Goal: Task Accomplishment & Management: Use online tool/utility

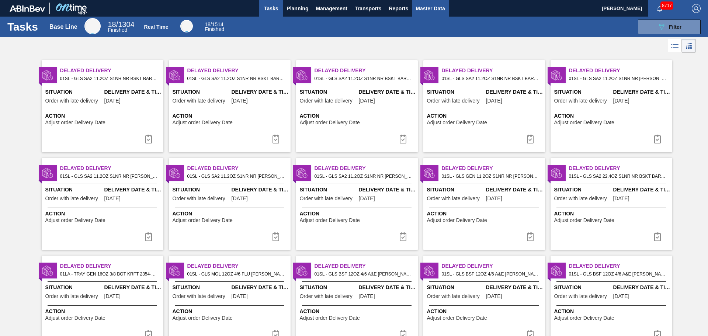
click at [431, 6] on span "Master Data" at bounding box center [430, 8] width 29 height 9
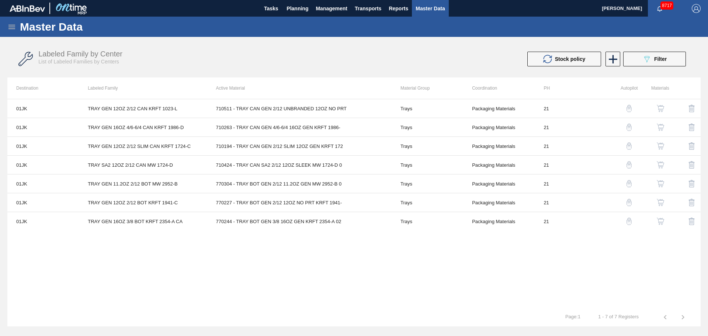
click at [13, 30] on icon at bounding box center [11, 27] width 9 height 9
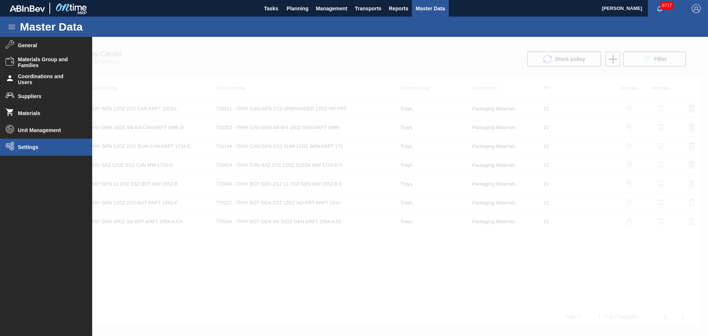
click at [31, 143] on li "Settings" at bounding box center [46, 147] width 92 height 17
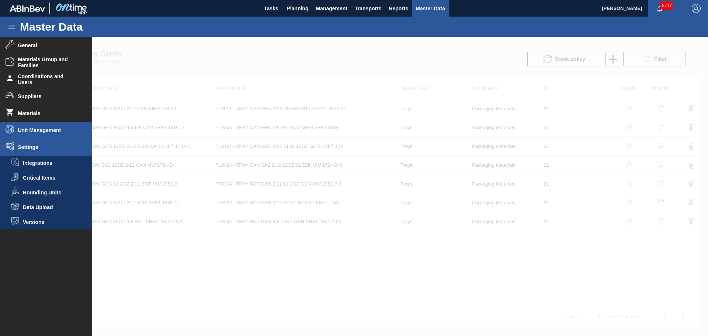
click at [40, 135] on li "Unit Management" at bounding box center [46, 130] width 92 height 17
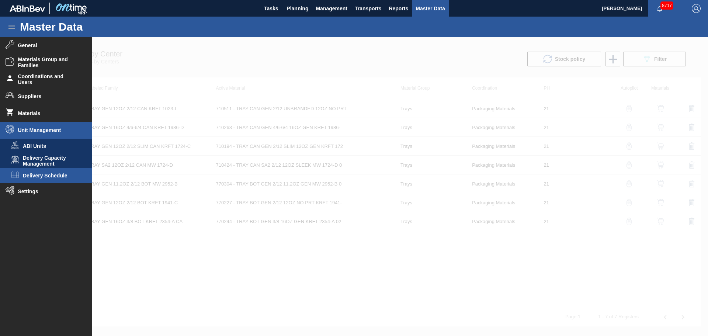
click at [42, 173] on span "Delivery Schedule" at bounding box center [51, 176] width 57 height 6
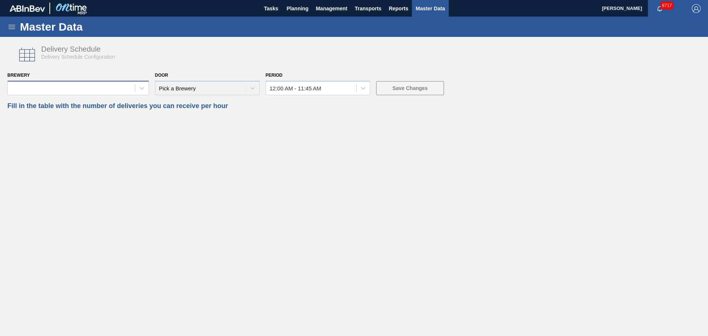
click at [120, 85] on div at bounding box center [71, 88] width 127 height 11
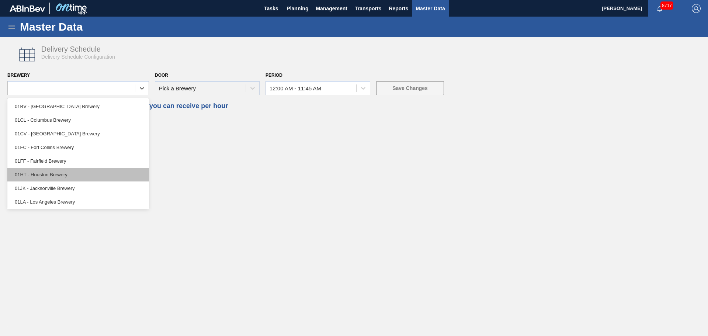
click at [58, 173] on div "01HT - Houston Brewery" at bounding box center [78, 175] width 142 height 14
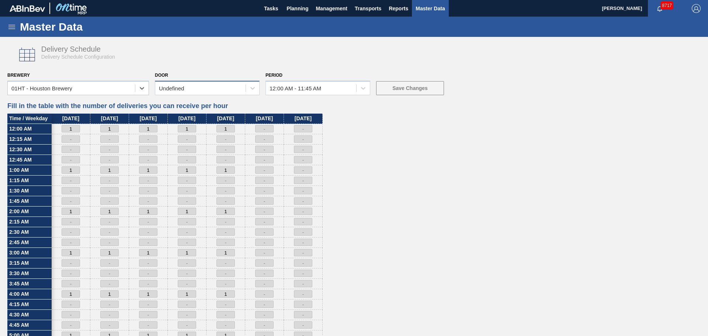
click at [239, 90] on div "Undefined" at bounding box center [200, 88] width 90 height 11
click at [205, 118] on div "IP" at bounding box center [207, 120] width 105 height 14
click at [363, 84] on div at bounding box center [363, 88] width 13 height 13
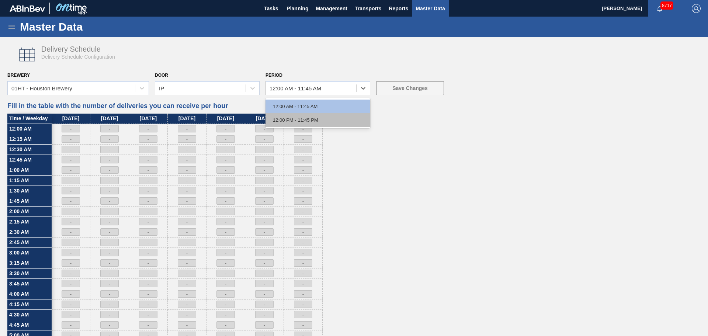
click at [321, 118] on div "12:00 PM - 11:45 PM" at bounding box center [318, 120] width 105 height 14
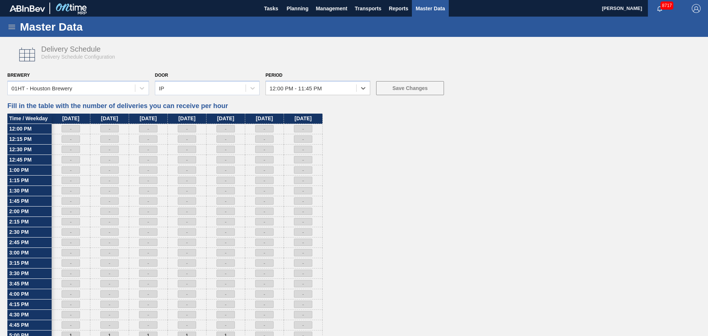
click at [225, 80] on div "Door IP" at bounding box center [207, 82] width 105 height 25
click at [223, 93] on div "IP" at bounding box center [200, 88] width 90 height 11
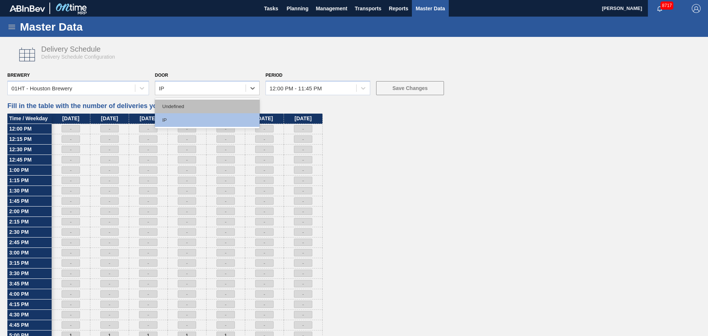
click at [209, 110] on div "Undefined" at bounding box center [207, 107] width 105 height 14
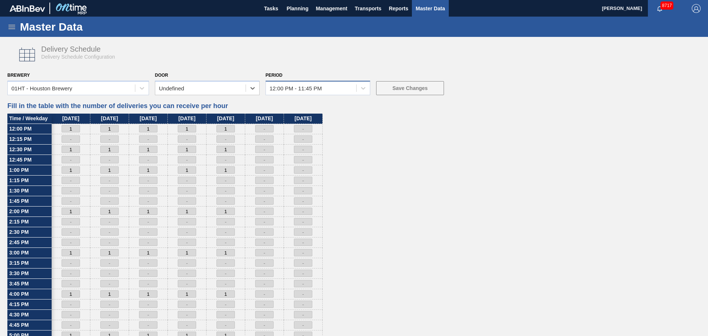
click at [322, 88] on div "12:00 PM - 11:45 PM" at bounding box center [311, 88] width 90 height 11
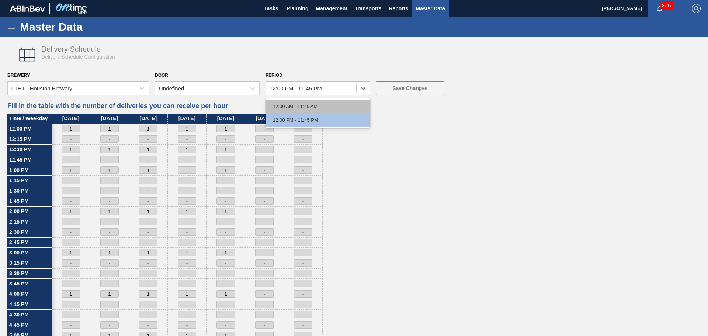
click at [318, 105] on div "12:00 AM - 11:45 AM" at bounding box center [318, 107] width 105 height 14
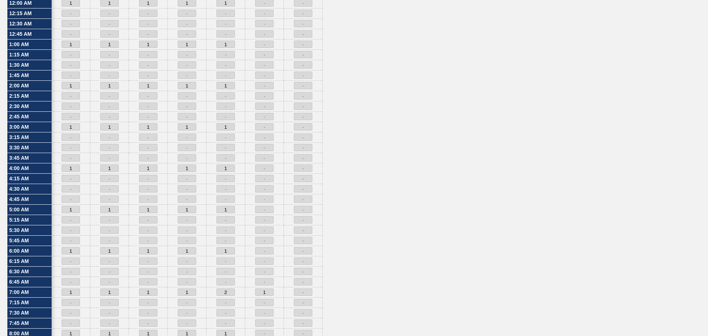
scroll to position [37, 0]
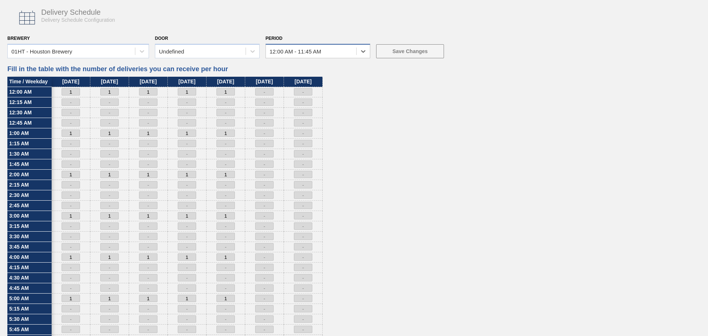
click at [345, 57] on div "12:00 AM - 11:45 AM" at bounding box center [318, 51] width 105 height 14
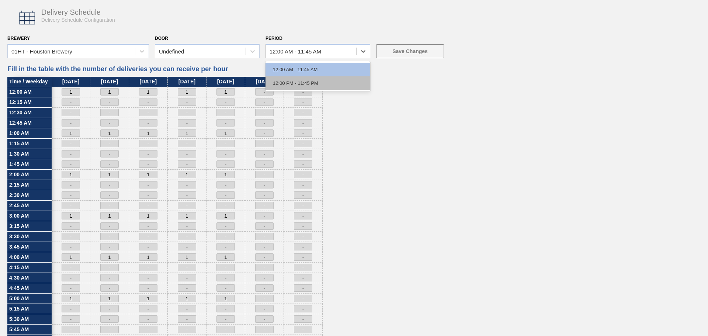
click at [331, 81] on div "12:00 PM - 11:45 PM" at bounding box center [318, 83] width 105 height 14
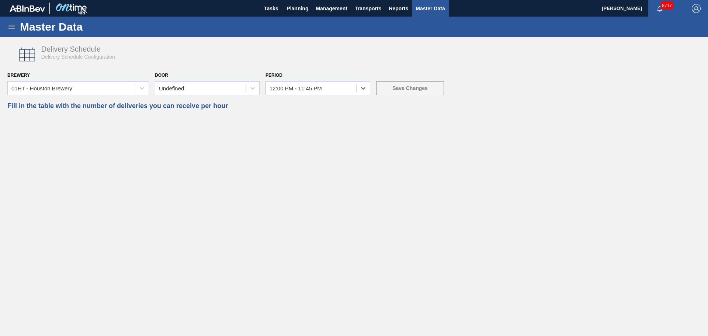
scroll to position [0, 0]
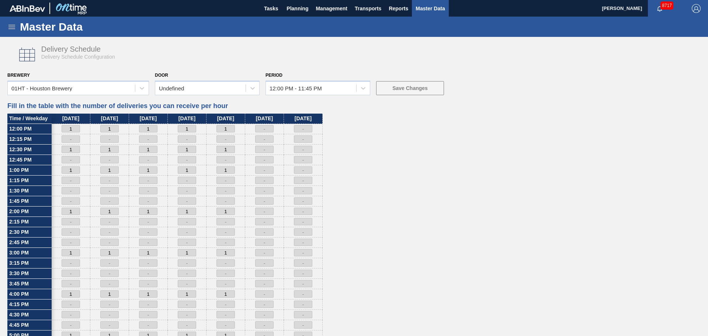
drag, startPoint x: 392, startPoint y: 160, endPoint x: 288, endPoint y: 17, distance: 176.7
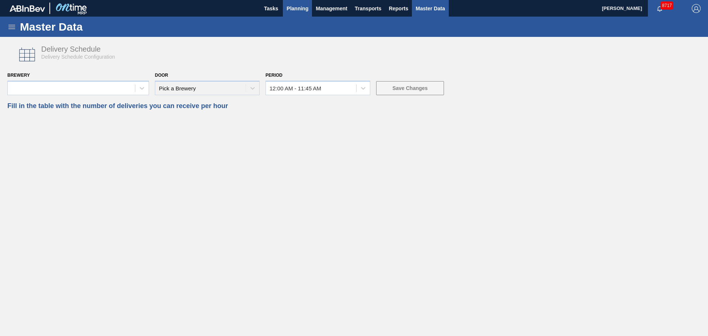
click at [296, 7] on span "Planning" at bounding box center [298, 8] width 22 height 9
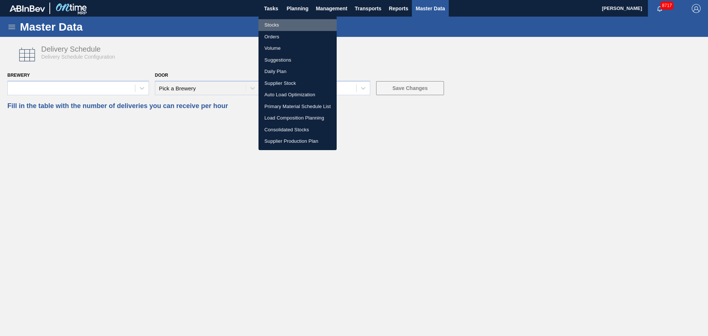
click at [274, 21] on li "Stocks" at bounding box center [298, 25] width 78 height 12
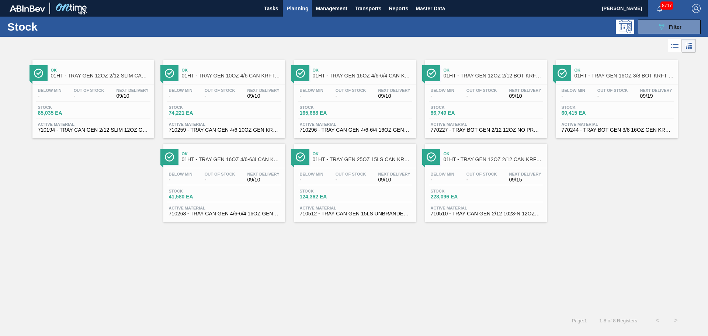
click at [88, 73] on span "01HT - TRAY GEN 12OZ 2/12 SLIM CAN KRFT 1724-C" at bounding box center [101, 76] width 100 height 6
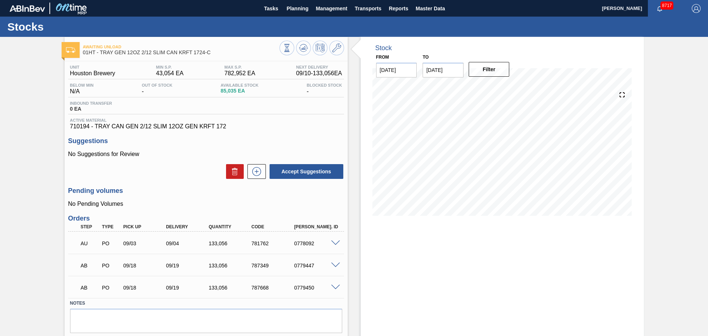
click at [331, 262] on div at bounding box center [336, 265] width 15 height 6
click at [336, 265] on span at bounding box center [335, 266] width 9 height 6
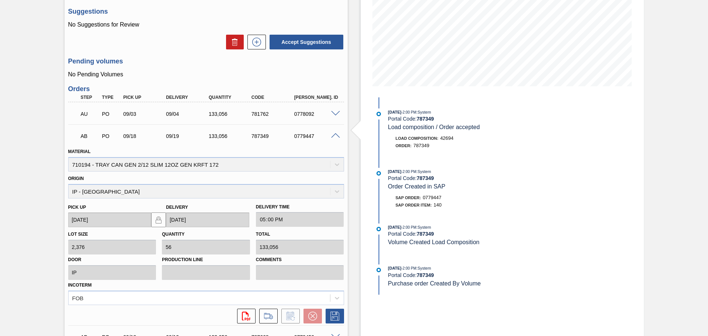
scroll to position [128, 0]
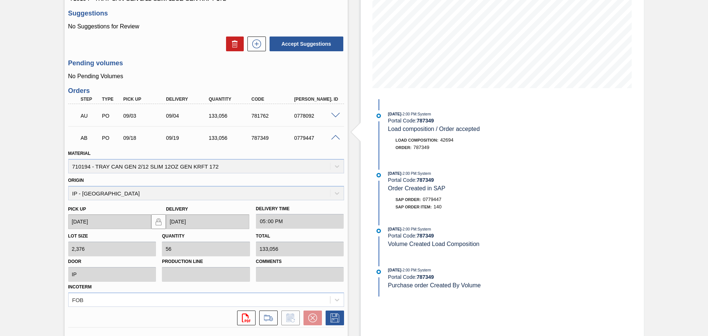
click at [332, 137] on span at bounding box center [335, 138] width 9 height 6
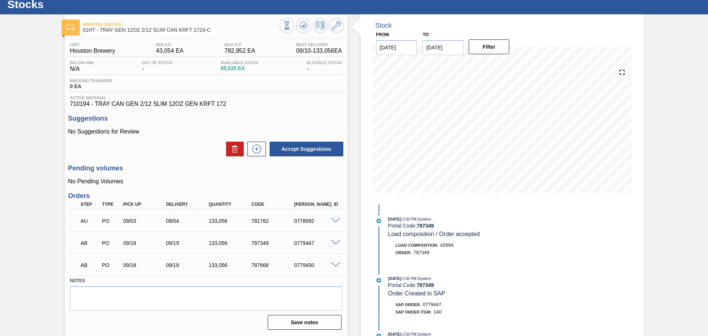
click at [335, 263] on span at bounding box center [335, 265] width 9 height 6
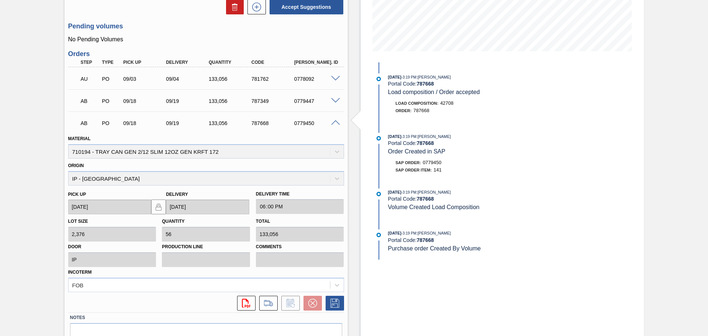
scroll to position [0, 0]
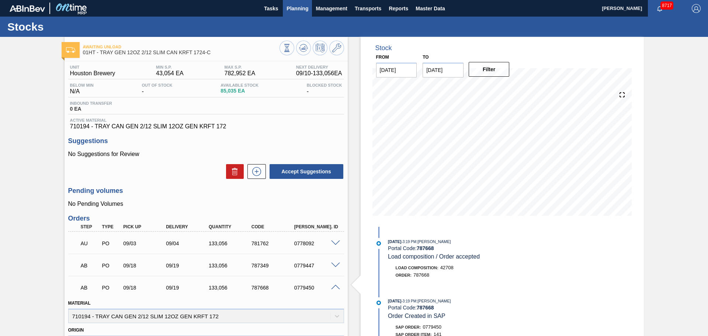
click at [289, 8] on span "Planning" at bounding box center [298, 8] width 22 height 9
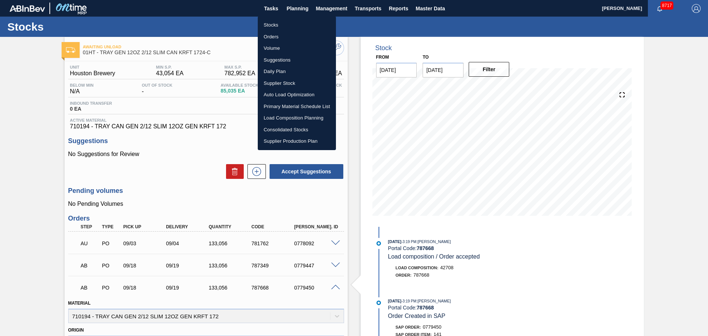
click at [276, 23] on li "Stocks" at bounding box center [297, 25] width 78 height 12
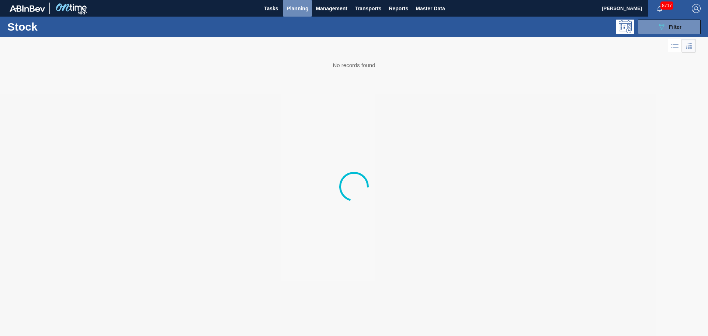
click at [295, 8] on span "Planning" at bounding box center [298, 8] width 22 height 9
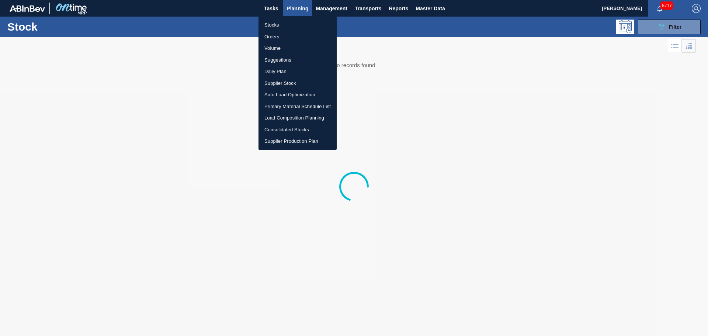
click at [273, 31] on li "Orders" at bounding box center [298, 37] width 78 height 12
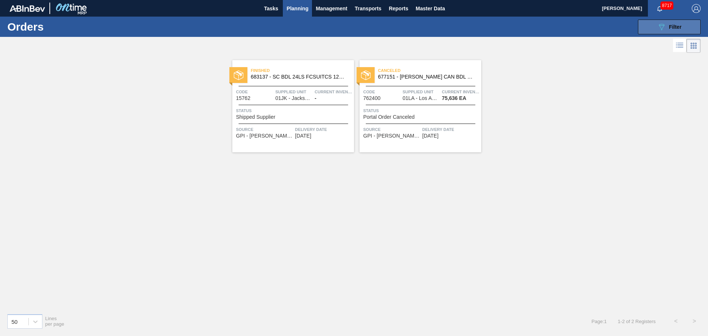
click at [658, 27] on icon "089F7B8B-B2A5-4AFE-B5C0-19BA573D28AC" at bounding box center [661, 27] width 9 height 9
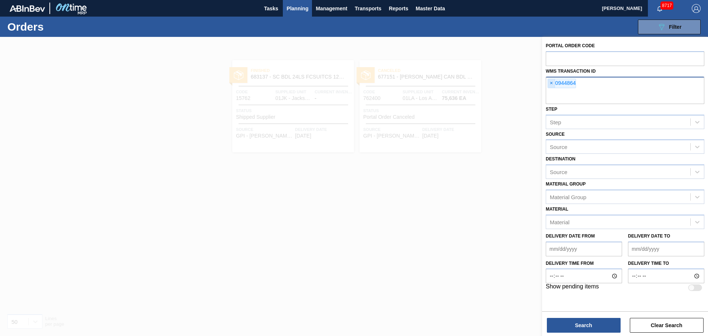
click at [548, 84] on span "×" at bounding box center [551, 83] width 7 height 9
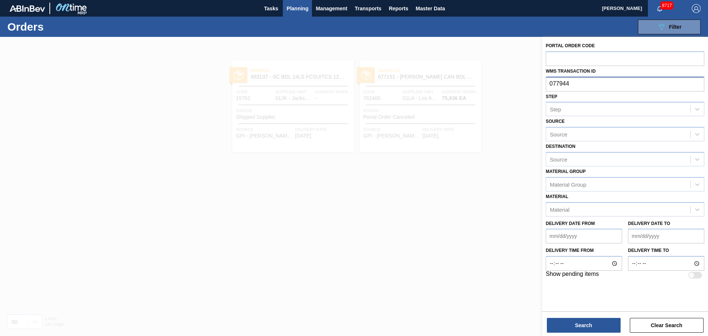
type input "0779447"
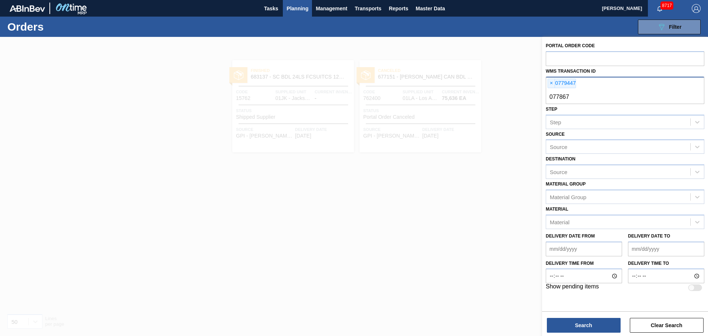
type input "0778677"
click at [592, 323] on button "Search" at bounding box center [584, 325] width 74 height 15
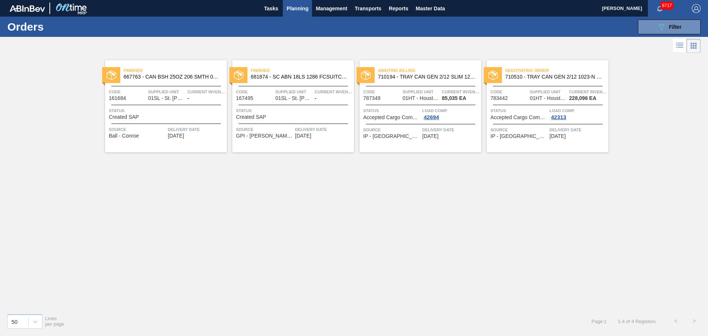
click at [405, 95] on span "Supplied Unit" at bounding box center [422, 91] width 38 height 7
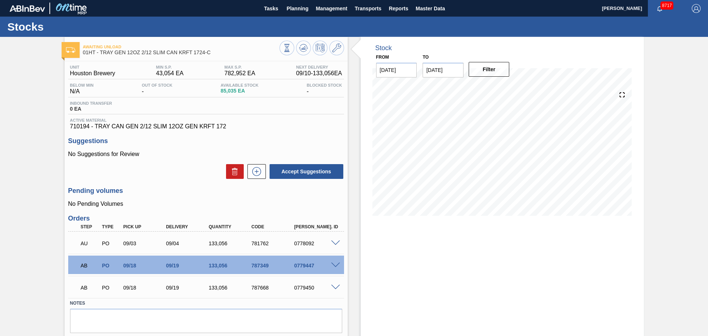
click at [336, 264] on span at bounding box center [335, 266] width 9 height 6
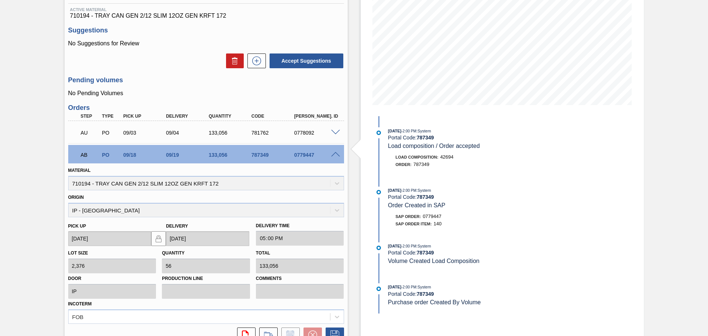
click at [334, 155] on span at bounding box center [335, 155] width 9 height 6
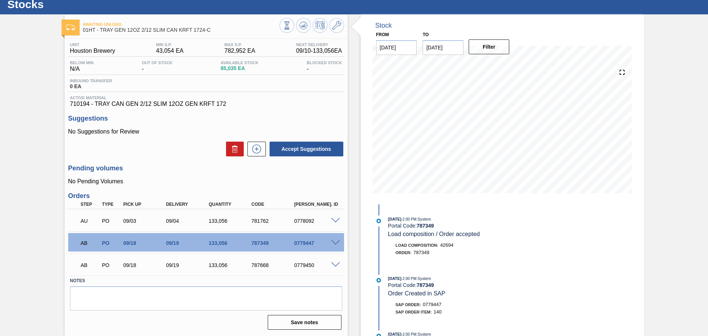
click at [332, 264] on span at bounding box center [335, 265] width 9 height 6
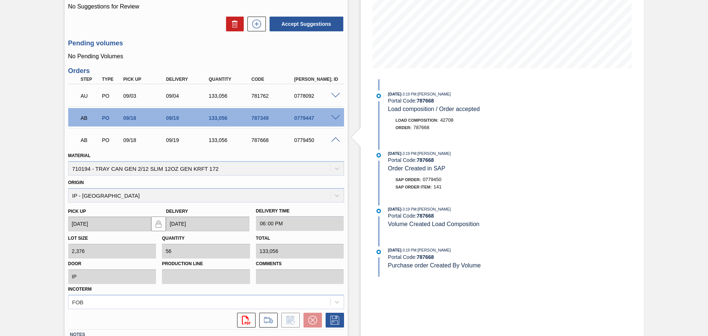
scroll to position [111, 0]
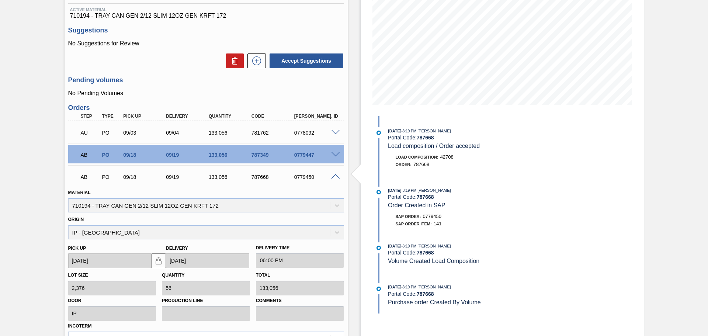
click at [335, 156] on span at bounding box center [335, 155] width 9 height 6
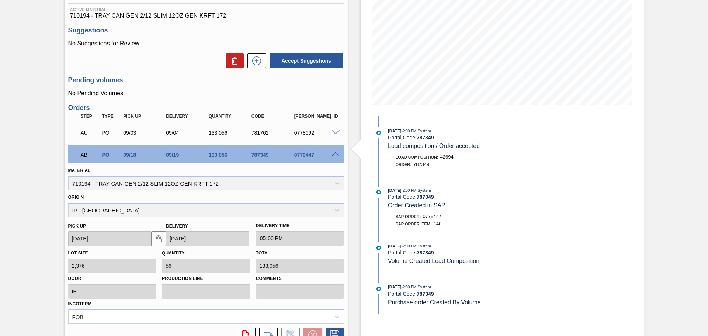
click at [335, 155] on span at bounding box center [335, 155] width 9 height 6
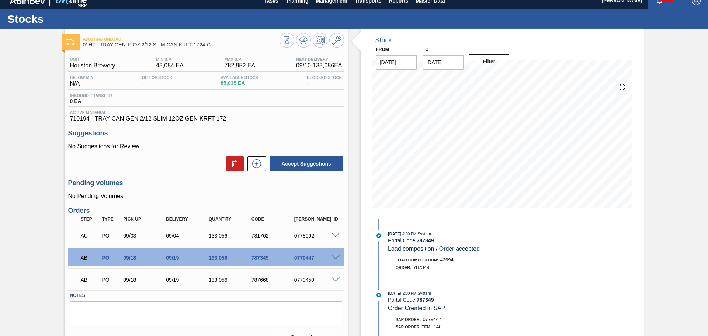
scroll to position [0, 0]
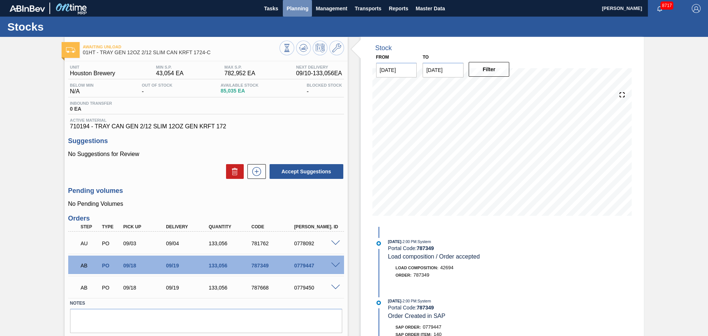
click at [300, 12] on span "Planning" at bounding box center [298, 8] width 22 height 9
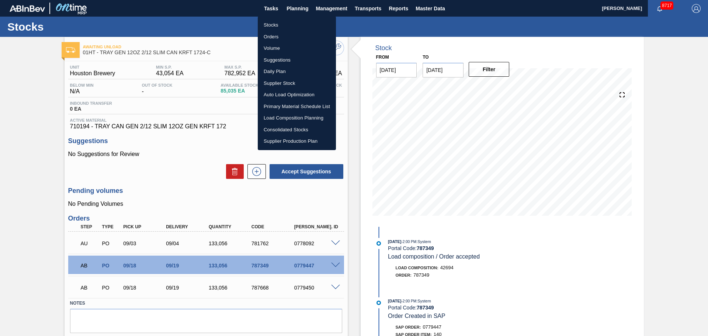
click at [274, 28] on li "Stocks" at bounding box center [297, 25] width 78 height 12
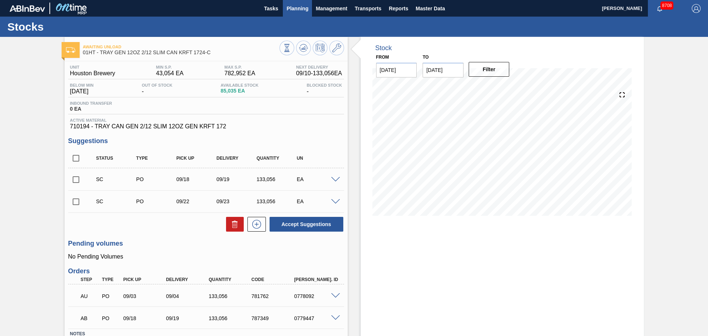
click at [291, 6] on span "Planning" at bounding box center [298, 8] width 22 height 9
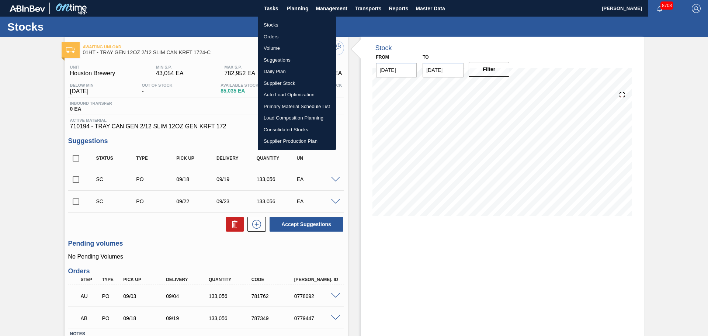
click at [283, 24] on li "Stocks" at bounding box center [297, 25] width 78 height 12
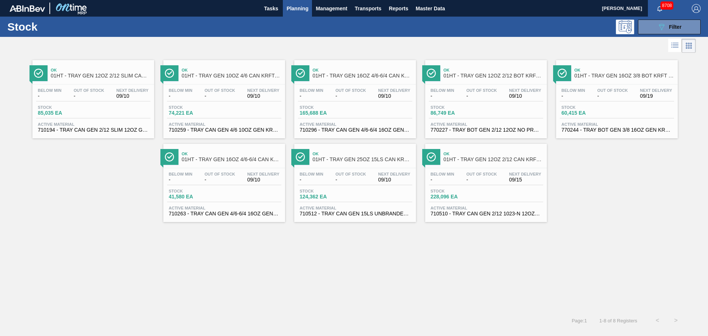
click at [502, 188] on div "Below Min - Out Of Stock - Next Delivery 09/15 Stock 228,096 EA Active Material…" at bounding box center [486, 193] width 122 height 50
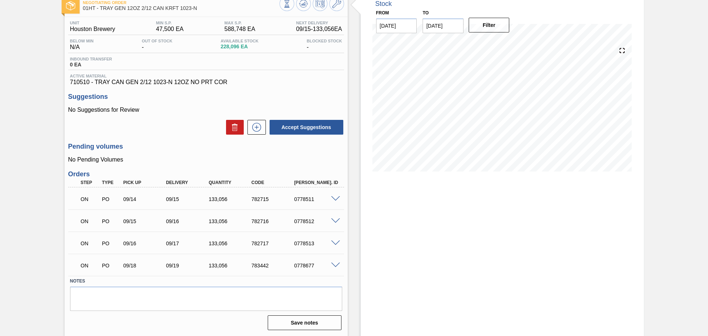
scroll to position [45, 0]
click at [338, 263] on span at bounding box center [335, 265] width 9 height 6
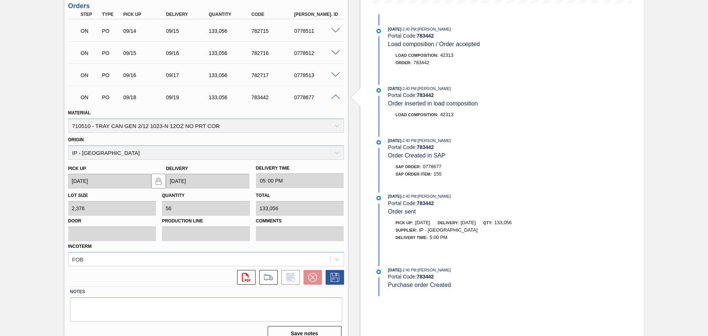
scroll to position [224, 0]
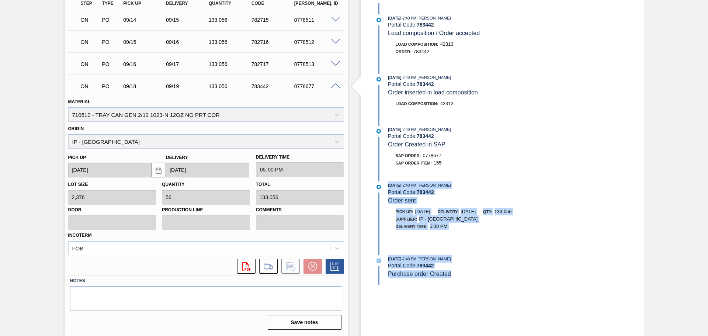
drag, startPoint x: 454, startPoint y: 273, endPoint x: 387, endPoint y: 181, distance: 114.1
click at [387, 181] on div "[DATE] 2:40 PM : [PERSON_NAME] Portal Code: 783442 Load composition / Order acc…" at bounding box center [469, 144] width 190 height 282
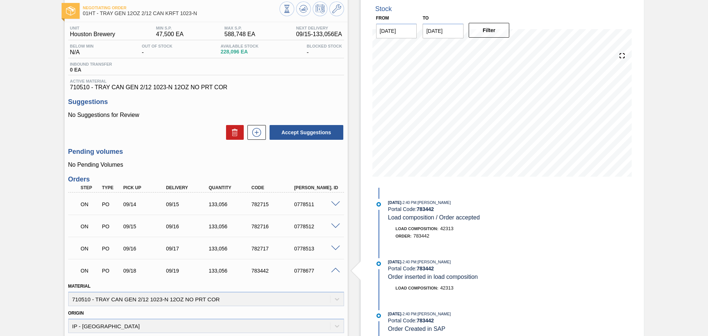
scroll to position [0, 0]
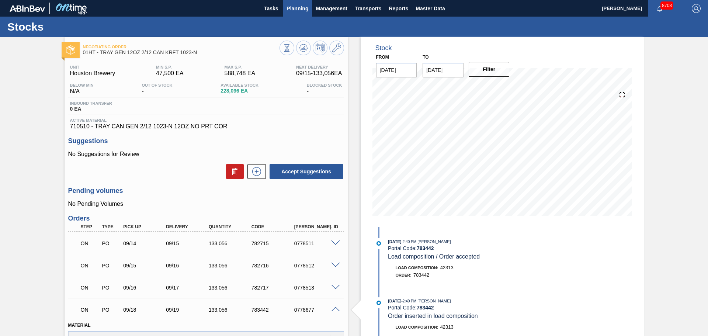
click at [307, 12] on span "Planning" at bounding box center [298, 8] width 22 height 9
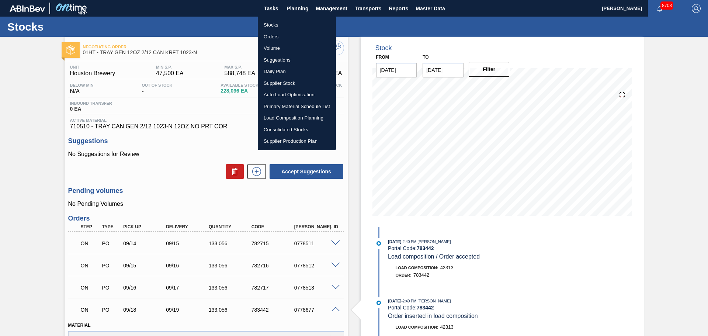
click at [366, 8] on div at bounding box center [354, 168] width 708 height 336
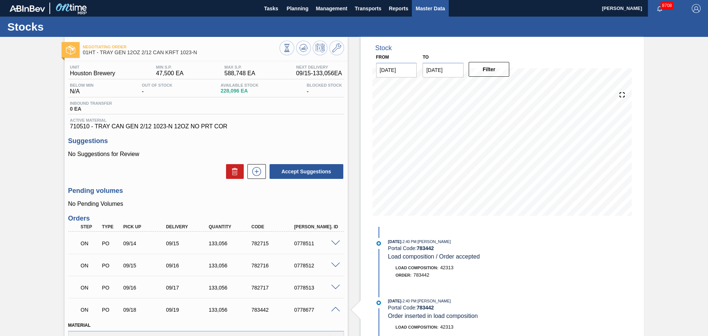
click at [428, 9] on span "Master Data" at bounding box center [430, 8] width 29 height 9
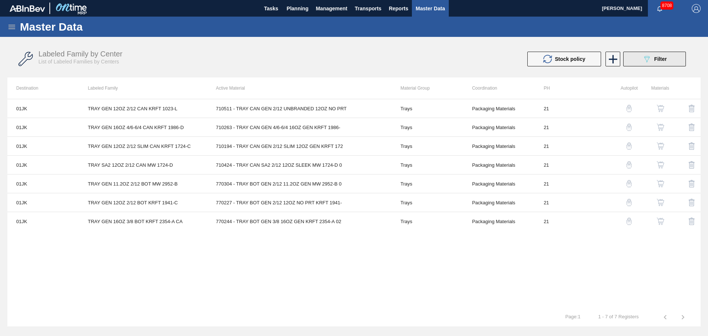
click at [666, 60] on span "Filter" at bounding box center [660, 59] width 13 height 6
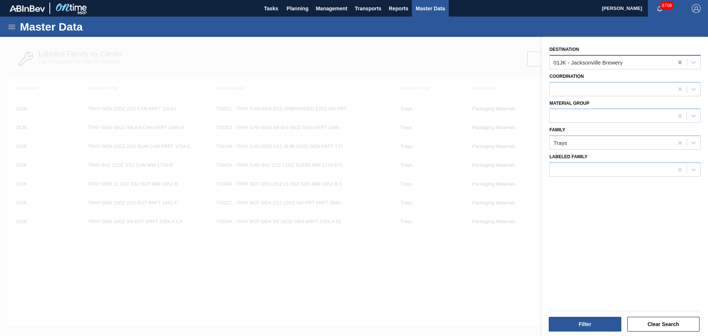
click at [672, 68] on div "01JK - Jacksonville Brewery" at bounding box center [625, 62] width 151 height 14
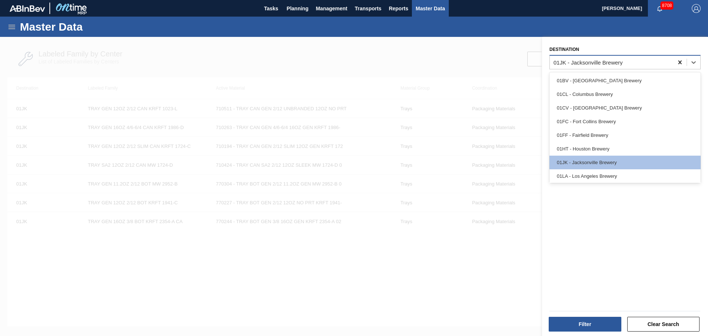
click at [677, 65] on icon at bounding box center [679, 62] width 7 height 7
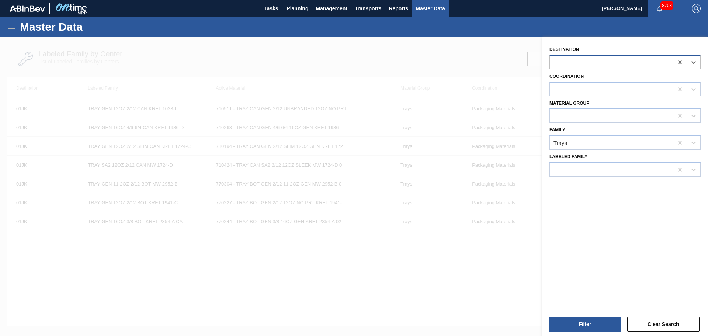
type input "hou"
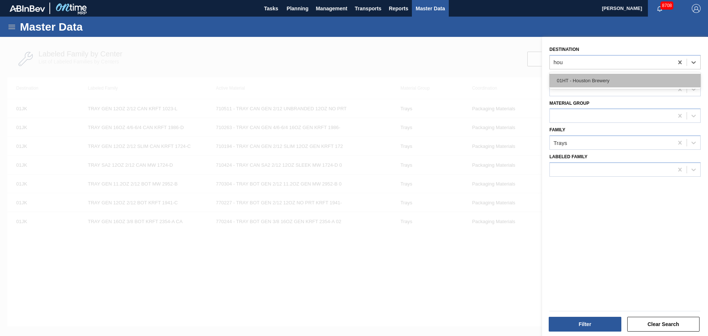
click at [570, 76] on div "01HT - Houston Brewery" at bounding box center [625, 81] width 151 height 14
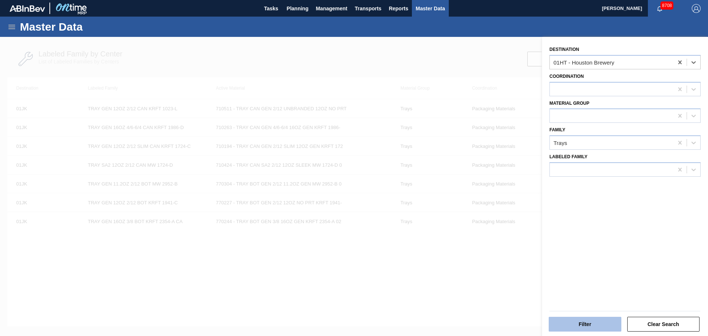
click at [585, 326] on button "Filter" at bounding box center [585, 324] width 73 height 15
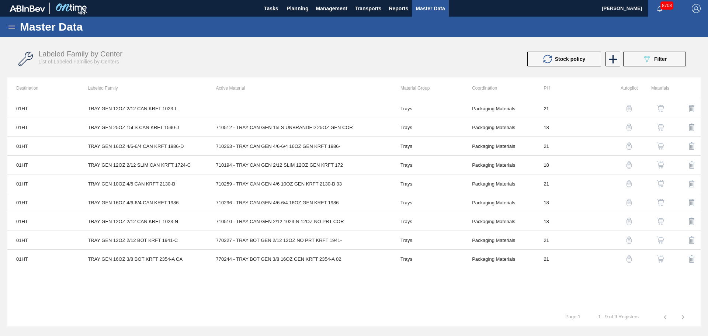
click at [631, 219] on img "button" at bounding box center [629, 221] width 7 height 7
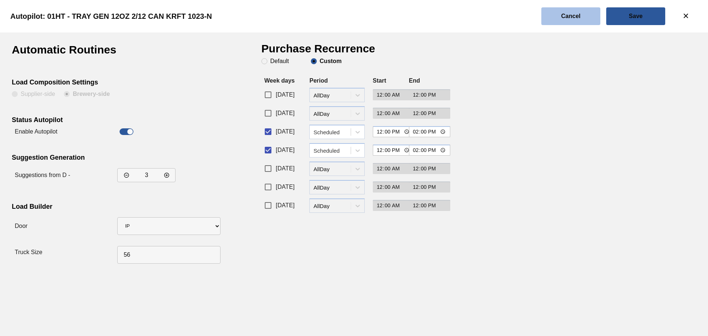
click at [0, 0] on slot "Cancel" at bounding box center [0, 0] width 0 height 0
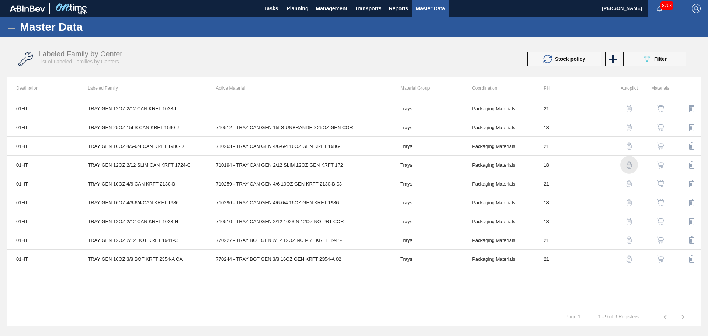
click at [627, 164] on img "button" at bounding box center [629, 164] width 7 height 7
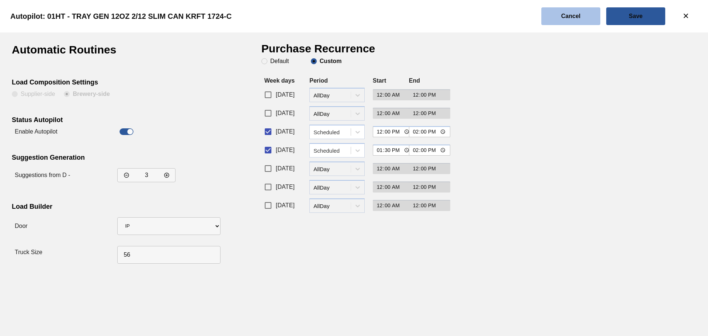
click at [0, 0] on slot "Cancel" at bounding box center [0, 0] width 0 height 0
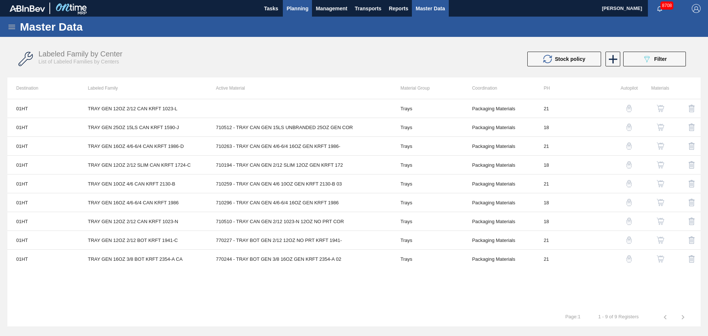
click at [291, 5] on span "Planning" at bounding box center [298, 8] width 22 height 9
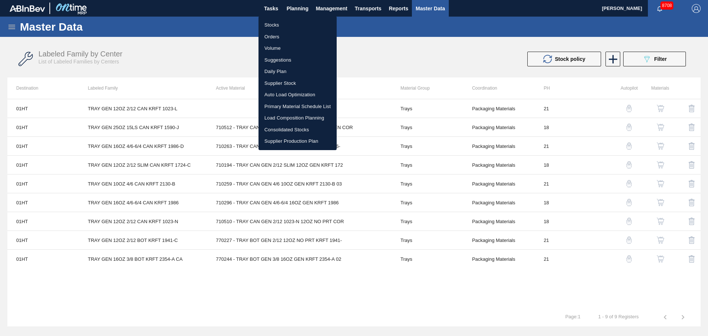
click at [363, 13] on div at bounding box center [354, 168] width 708 height 336
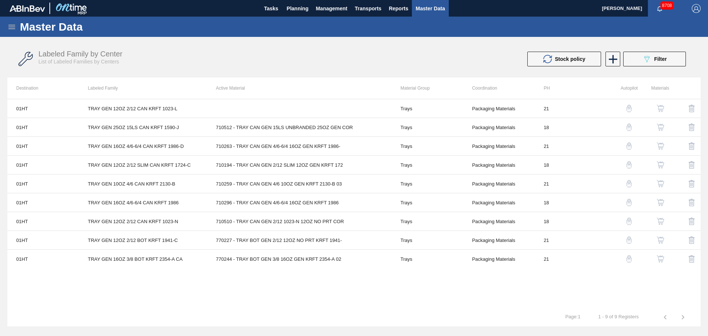
click at [367, 7] on div "Stocks Orders Volume Suggestions Daily Plan Supplier Stock Auto Load Optimizati…" at bounding box center [354, 168] width 708 height 336
click at [369, 10] on span "Transports" at bounding box center [368, 8] width 27 height 9
click at [328, 13] on div at bounding box center [354, 168] width 708 height 336
click at [288, 10] on span "Planning" at bounding box center [298, 8] width 22 height 9
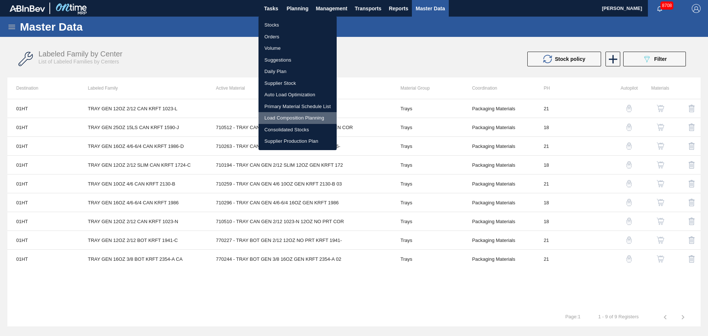
click at [310, 118] on li "Load Composition Planning" at bounding box center [298, 118] width 78 height 12
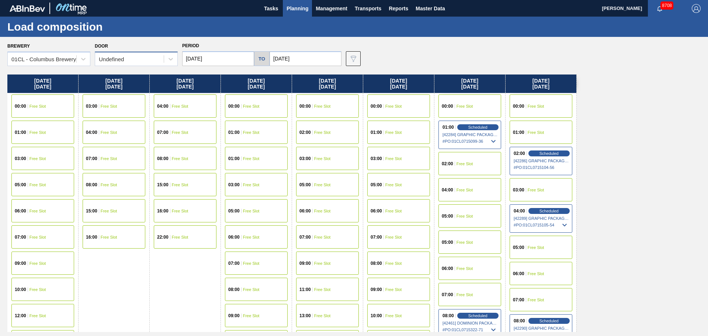
click at [144, 58] on div "Undefined" at bounding box center [129, 59] width 69 height 11
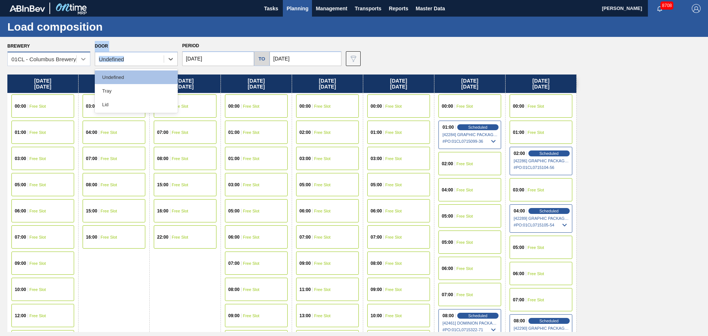
click at [91, 62] on div "Brewery 01CL - Columbus Brewery Door option Undefined focused, 1 of 3. 3 result…" at bounding box center [355, 53] width 697 height 25
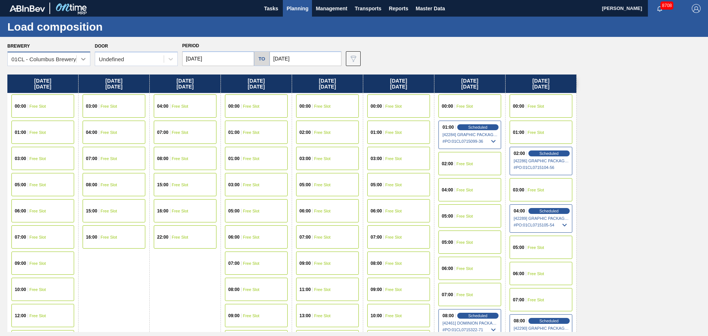
click at [79, 60] on div at bounding box center [83, 58] width 13 height 13
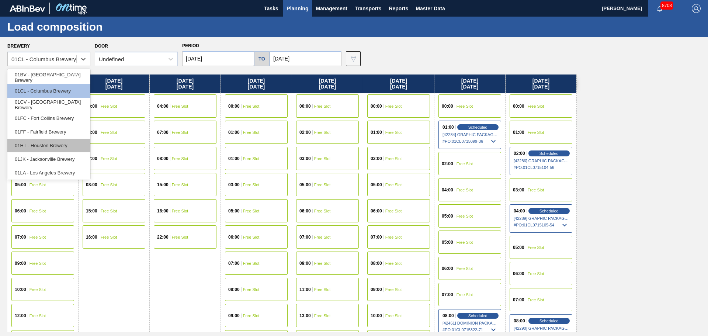
click at [52, 150] on div "01HT - Houston Brewery" at bounding box center [48, 146] width 83 height 14
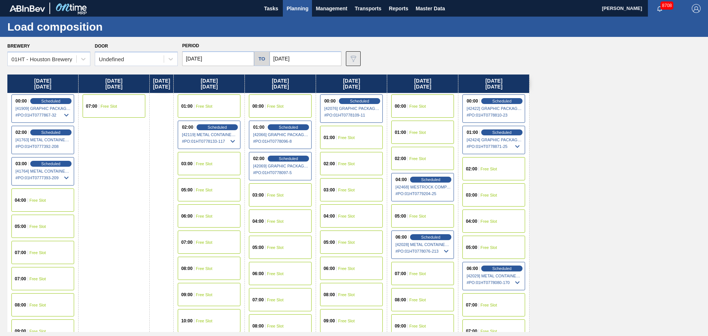
click at [351, 56] on img at bounding box center [353, 58] width 9 height 9
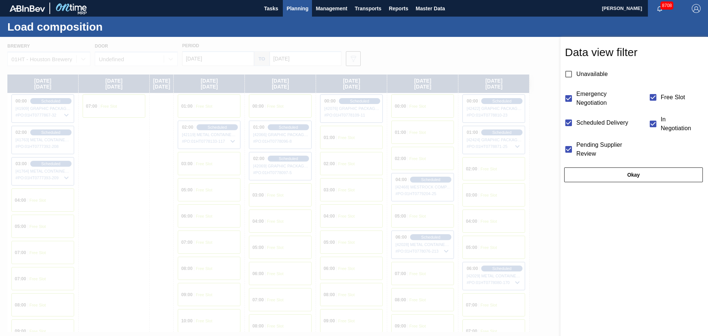
click at [282, 58] on div at bounding box center [354, 205] width 708 height 336
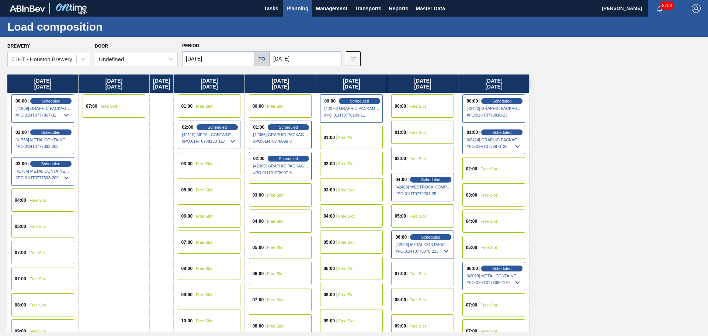
click at [319, 58] on div "Brewery 01HT - Houston Brewery Door Undefined Period [DATE] to [DATE] Data view…" at bounding box center [355, 53] width 697 height 25
drag, startPoint x: 250, startPoint y: 61, endPoint x: 246, endPoint y: 61, distance: 3.7
click at [249, 61] on input "[DATE]" at bounding box center [218, 58] width 72 height 15
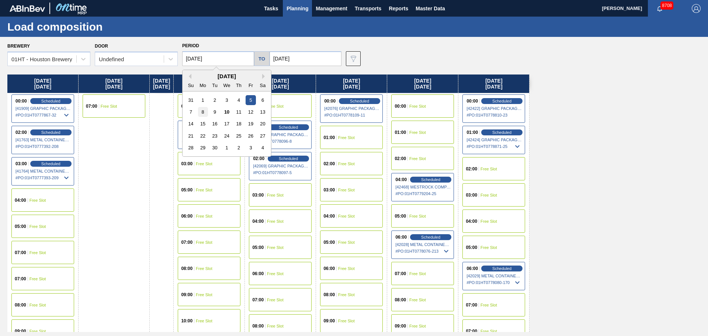
click at [203, 111] on div "8" at bounding box center [203, 112] width 10 height 10
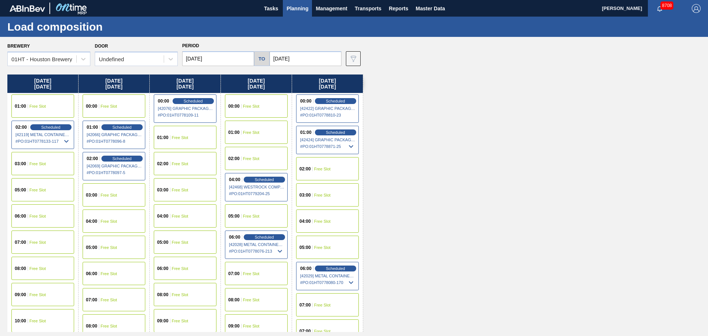
click at [231, 63] on input "[DATE]" at bounding box center [218, 58] width 72 height 15
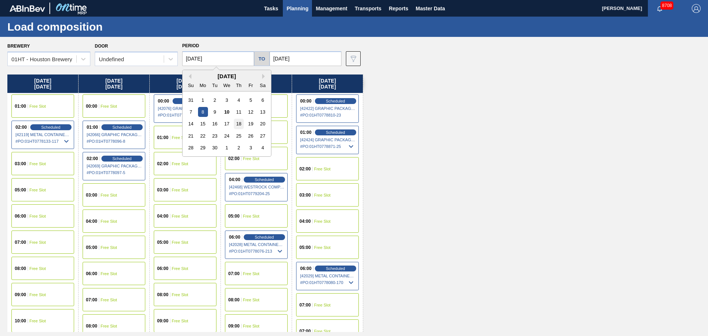
click at [239, 124] on div "18" at bounding box center [239, 124] width 10 height 10
type input "[DATE]"
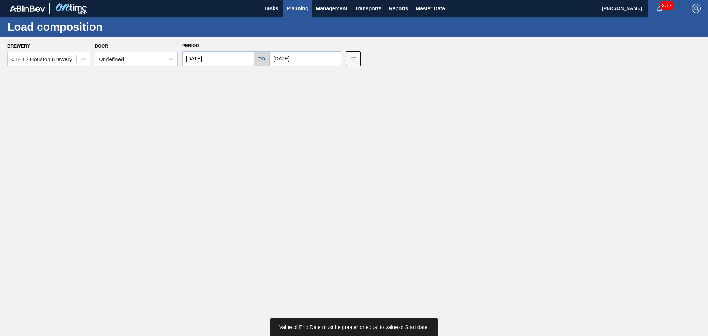
click at [332, 58] on input "[DATE]" at bounding box center [306, 58] width 72 height 15
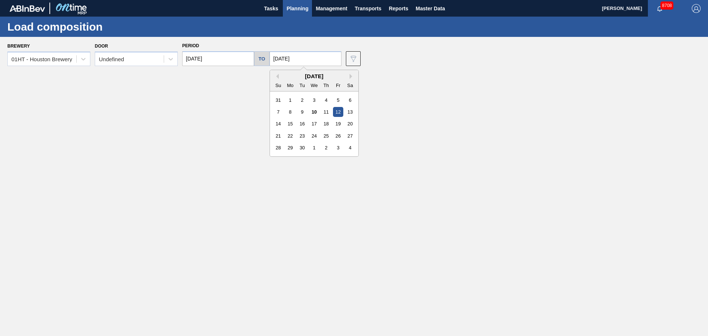
click at [277, 137] on div "21" at bounding box center [278, 136] width 10 height 10
type input "[DATE]"
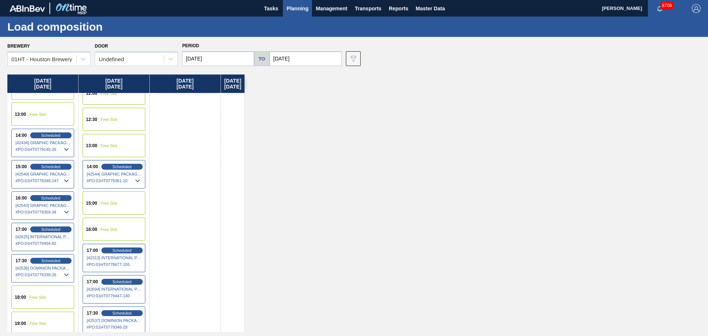
scroll to position [406, 0]
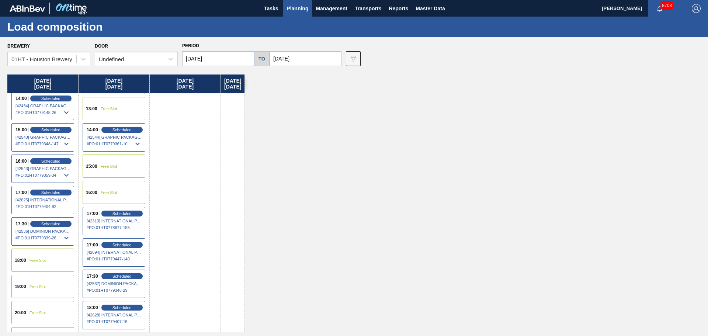
drag, startPoint x: 532, startPoint y: 235, endPoint x: 193, endPoint y: 148, distance: 349.4
click at [532, 235] on div "[DATE] 00:00 Scheduled [42470] GRAPHIC PACKAGING INTERNATIONA - 0008221069 # PO…" at bounding box center [355, 203] width 697 height 257
click at [153, 65] on div "Undefined" at bounding box center [136, 59] width 83 height 14
click at [137, 87] on div "IP" at bounding box center [136, 91] width 83 height 14
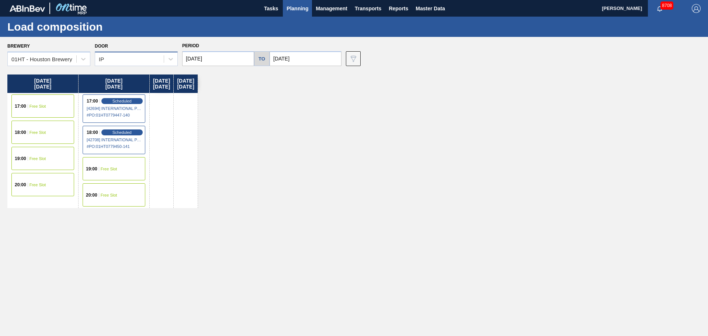
click at [128, 59] on div "IP" at bounding box center [129, 59] width 69 height 11
click at [119, 76] on div "Undefined" at bounding box center [136, 77] width 83 height 14
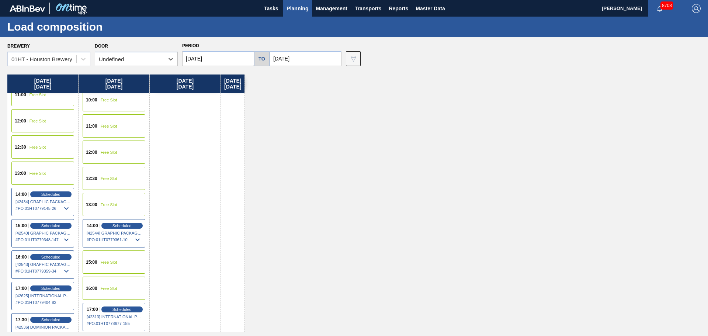
scroll to position [332, 0]
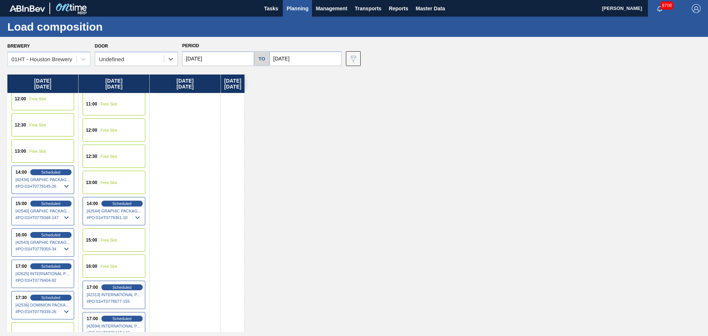
click at [66, 283] on span "# PO : 01HT0779404-82" at bounding box center [42, 280] width 55 height 9
click at [53, 277] on span "# PO : 01HT0779404-82" at bounding box center [42, 280] width 55 height 9
click at [47, 266] on span "Scheduled" at bounding box center [50, 266] width 21 height 5
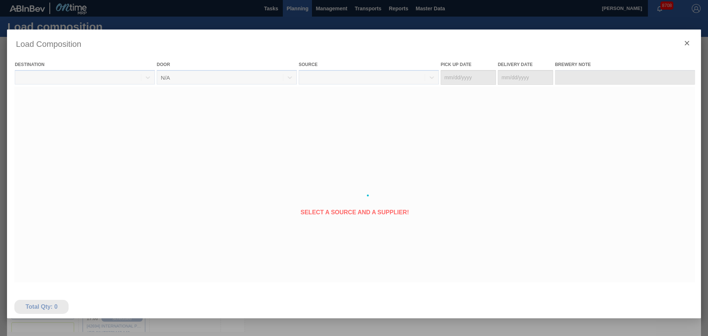
type Date "[DATE]"
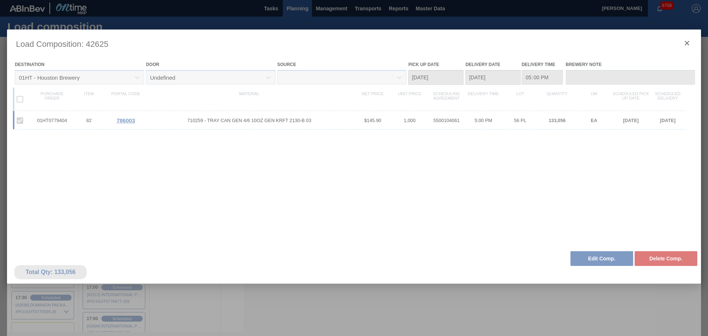
click at [687, 44] on div at bounding box center [354, 196] width 694 height 332
click at [136, 121] on div at bounding box center [354, 196] width 694 height 332
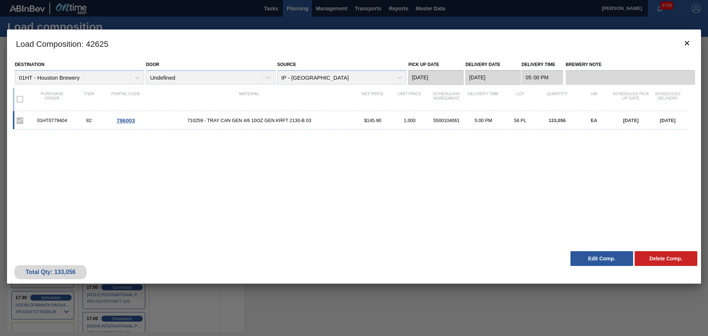
click at [132, 122] on span "786003" at bounding box center [126, 120] width 18 height 6
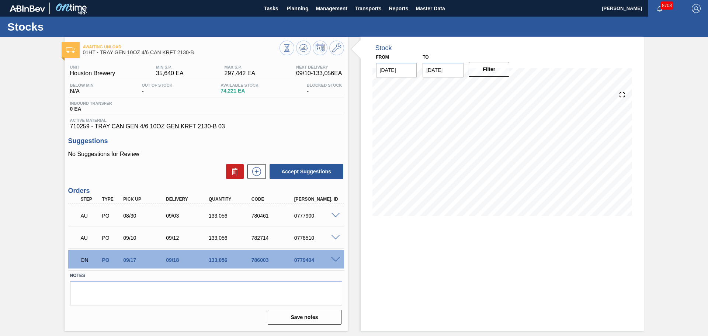
click at [336, 257] on div at bounding box center [336, 259] width 15 height 6
click at [336, 261] on span at bounding box center [335, 260] width 9 height 6
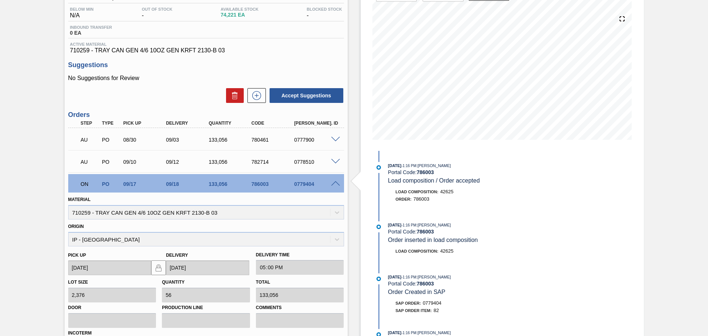
scroll to position [63, 0]
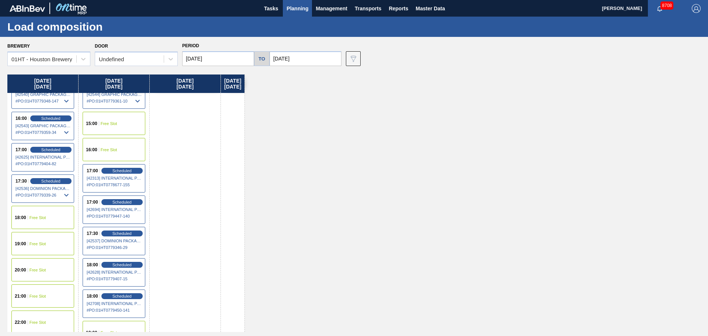
scroll to position [404, 0]
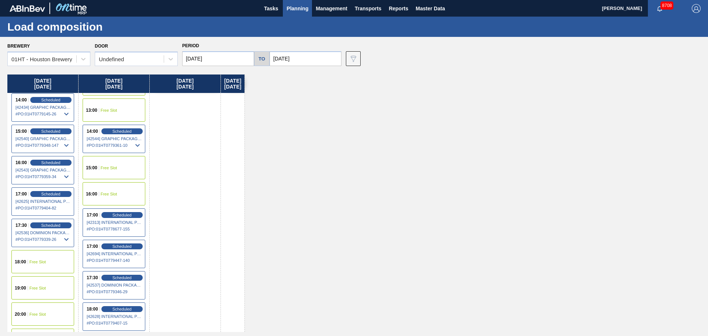
click at [123, 229] on span "# PO : 01HT0778677-155" at bounding box center [114, 229] width 55 height 9
click at [115, 214] on span "Scheduled" at bounding box center [121, 214] width 21 height 5
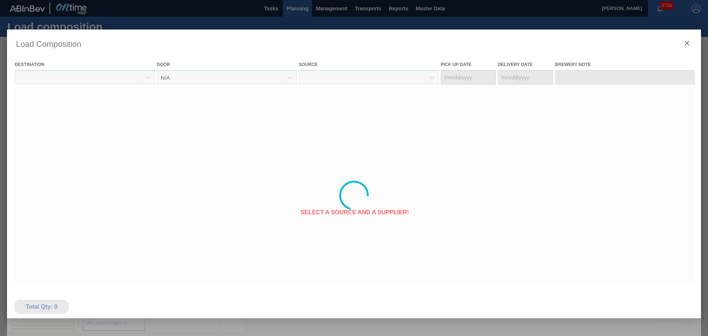
type Date "[DATE]"
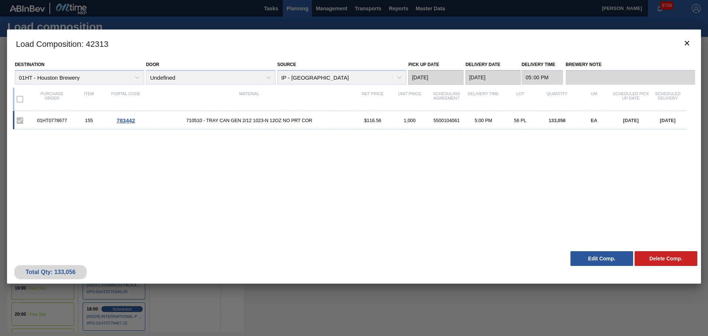
click at [127, 121] on span "783442" at bounding box center [126, 120] width 18 height 6
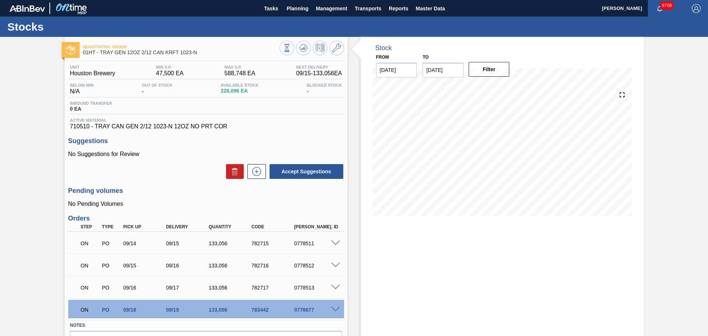
click at [337, 308] on span at bounding box center [335, 310] width 9 height 6
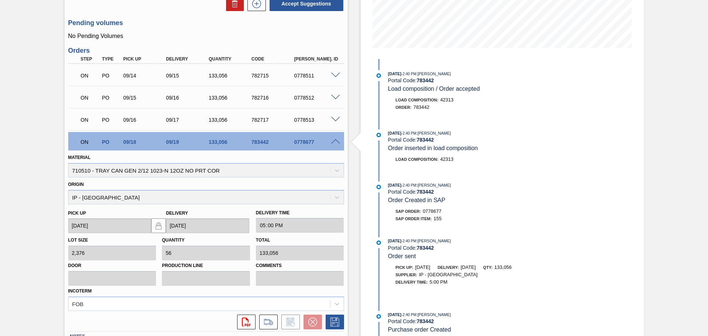
scroll to position [184, 0]
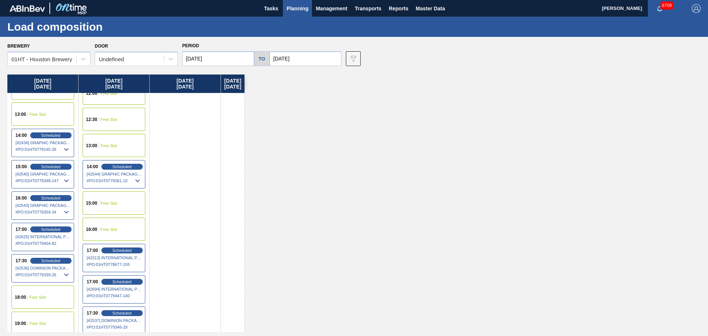
scroll to position [478, 0]
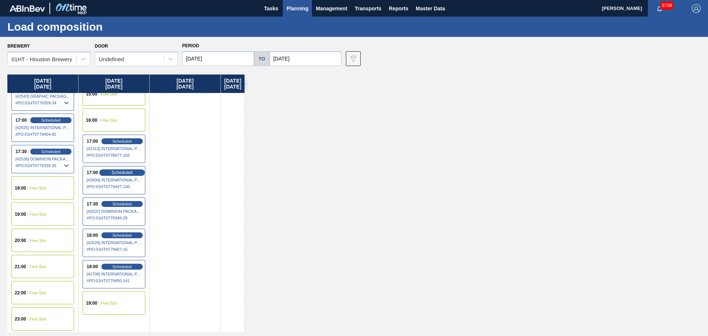
click at [122, 173] on span "Scheduled" at bounding box center [121, 172] width 21 height 5
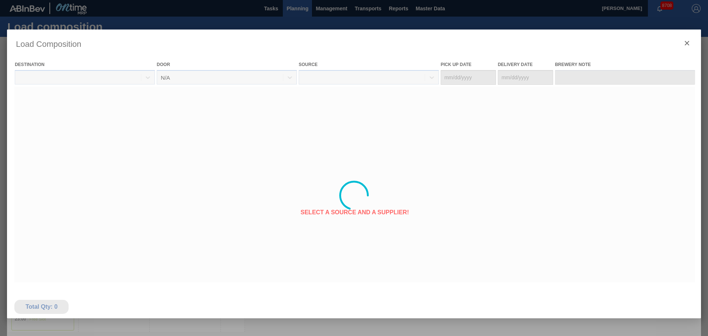
type Date "[DATE]"
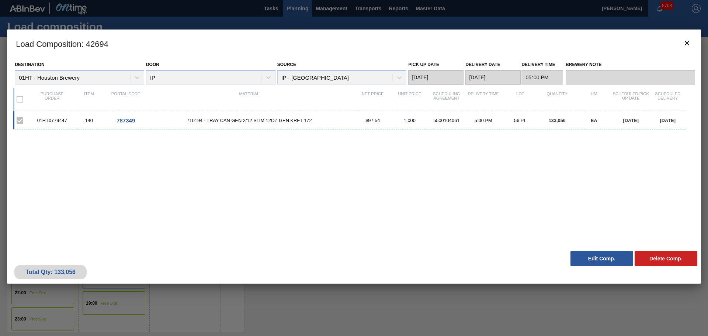
click at [127, 121] on span "787349" at bounding box center [126, 120] width 18 height 6
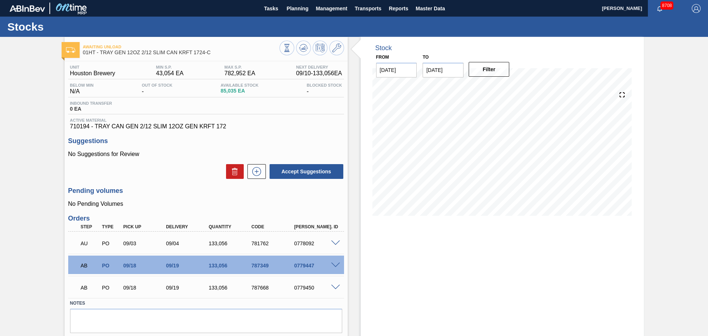
click at [336, 263] on span at bounding box center [335, 266] width 9 height 6
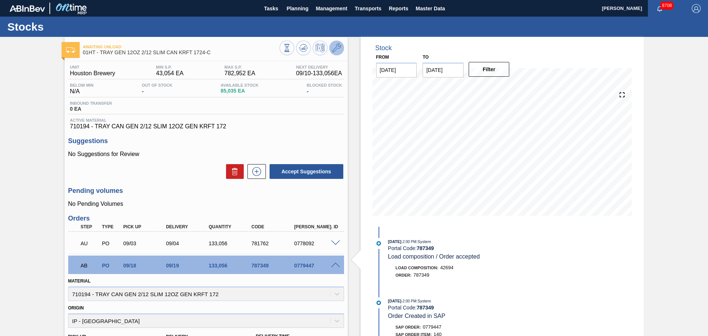
click at [340, 50] on icon at bounding box center [336, 48] width 9 height 9
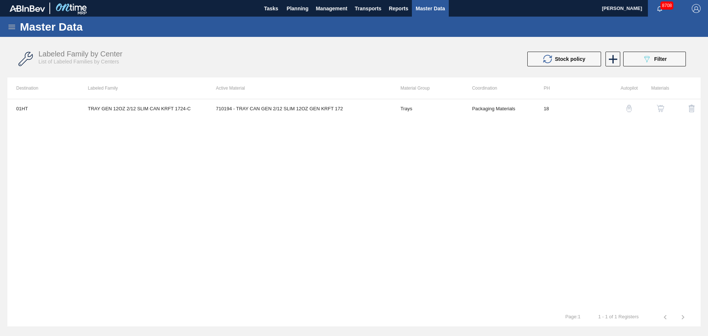
click at [629, 107] on img "button" at bounding box center [629, 108] width 7 height 7
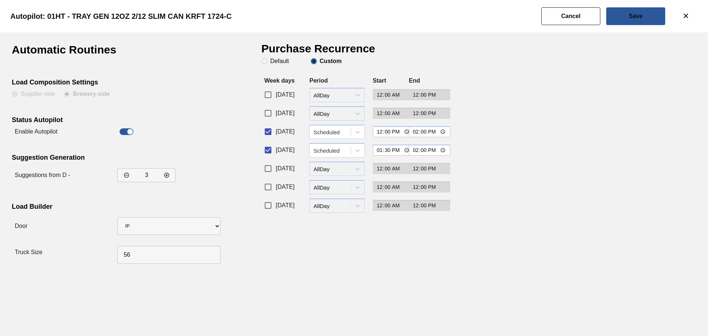
click at [537, 17] on div "Autopilot: 01HT - TRAY GEN 12OZ 2/12 SLIM CAN KRFT 1724-C" at bounding box center [353, 16] width 708 height 32
click at [573, 24] on button "Cancel" at bounding box center [570, 16] width 59 height 18
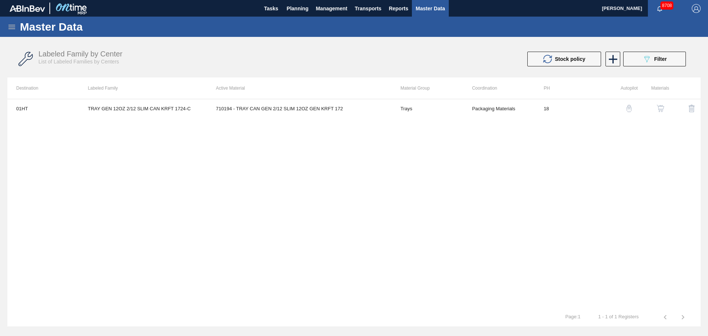
click at [627, 110] on img "button" at bounding box center [629, 108] width 7 height 7
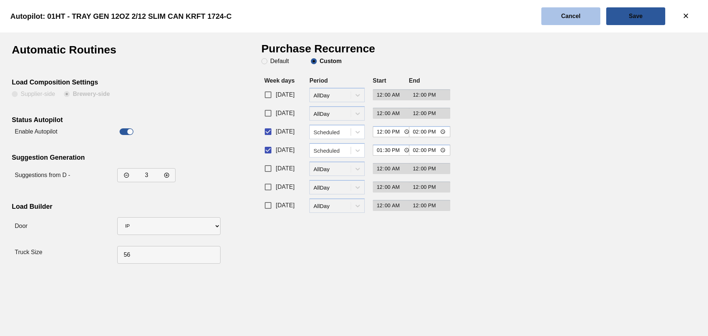
click at [558, 11] on button "Cancel" at bounding box center [570, 16] width 59 height 18
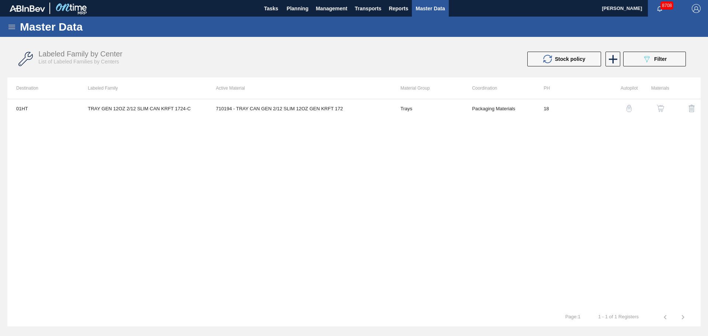
click at [15, 25] on icon at bounding box center [11, 27] width 7 height 4
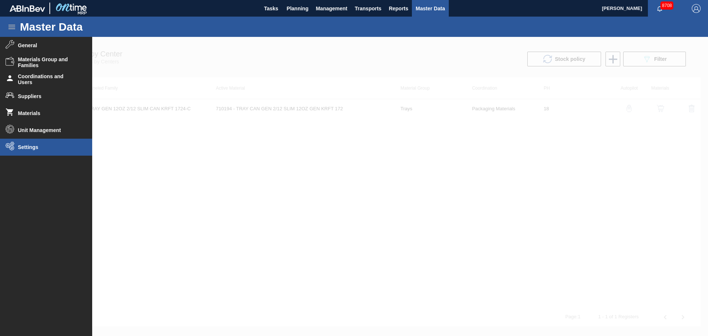
click at [27, 149] on span "Settings" at bounding box center [48, 147] width 61 height 6
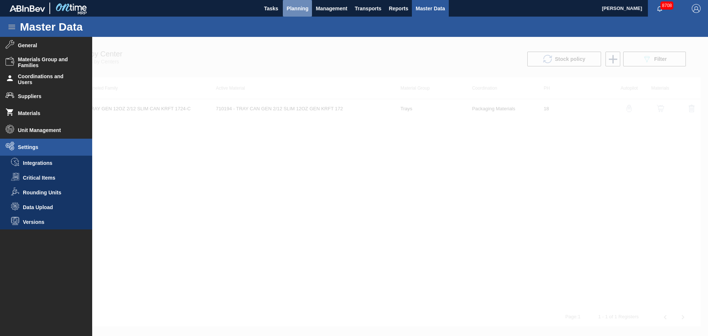
click at [290, 9] on span "Planning" at bounding box center [298, 8] width 22 height 9
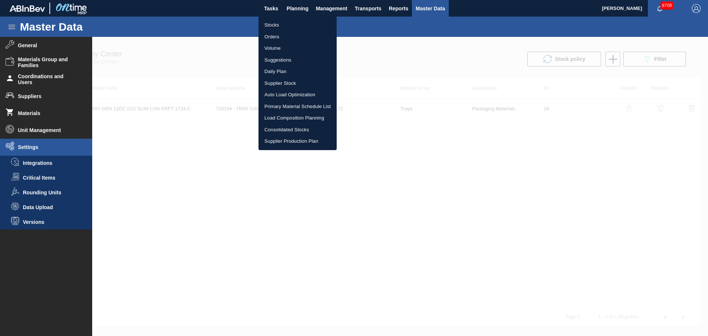
click at [295, 116] on li "Load Composition Planning" at bounding box center [298, 118] width 78 height 12
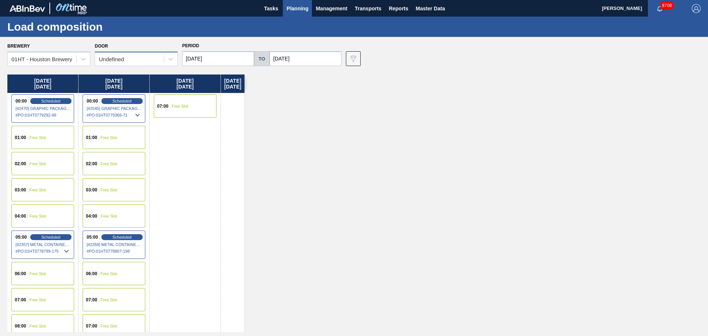
click at [135, 58] on div "Undefined" at bounding box center [129, 59] width 69 height 11
click at [127, 92] on div "IP" at bounding box center [136, 91] width 83 height 14
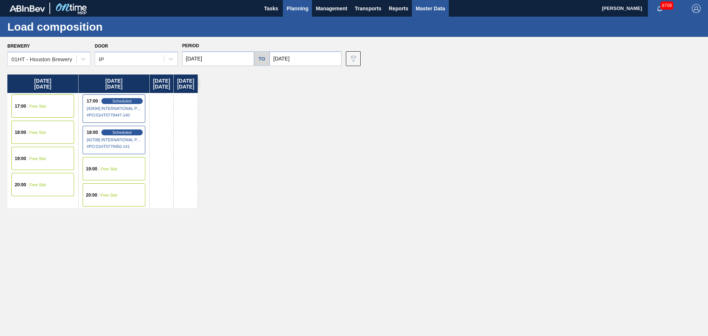
drag, startPoint x: 411, startPoint y: 11, endPoint x: 422, endPoint y: 10, distance: 11.5
click at [411, 11] on button "Reports" at bounding box center [398, 8] width 27 height 17
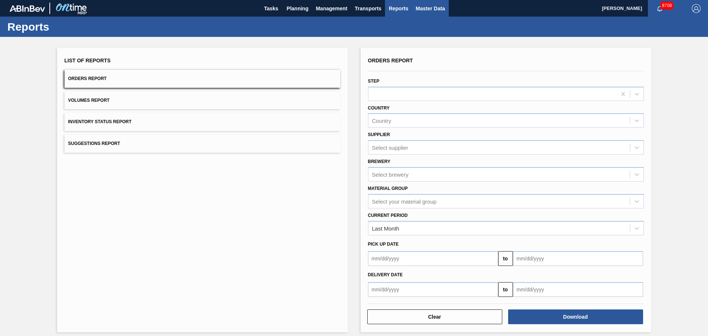
click at [422, 10] on span "Master Data" at bounding box center [430, 8] width 29 height 9
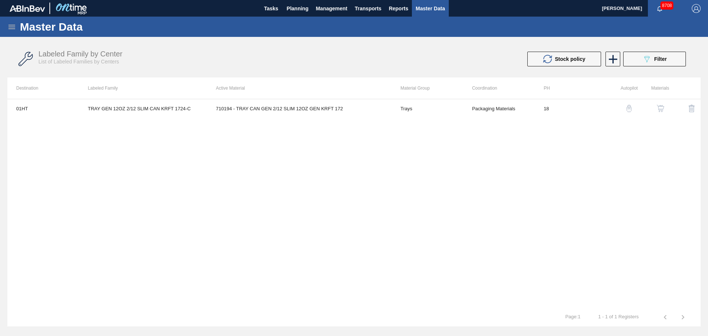
click at [11, 26] on icon at bounding box center [11, 27] width 9 height 9
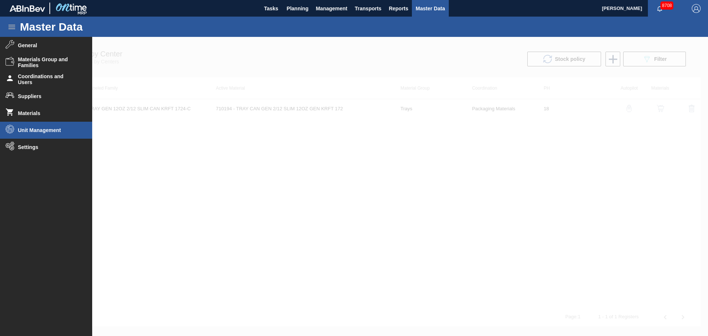
click at [35, 128] on span "Unit Management" at bounding box center [48, 130] width 61 height 6
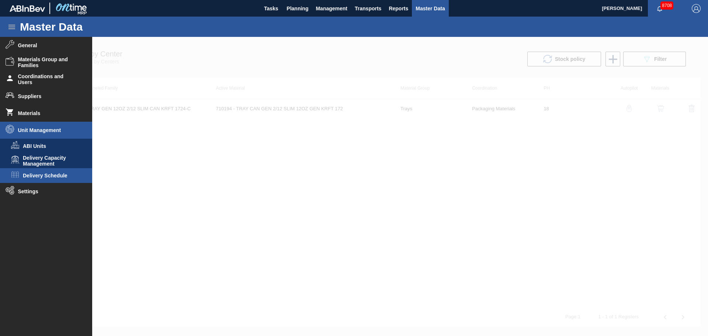
click at [44, 174] on span "Delivery Schedule" at bounding box center [51, 176] width 57 height 6
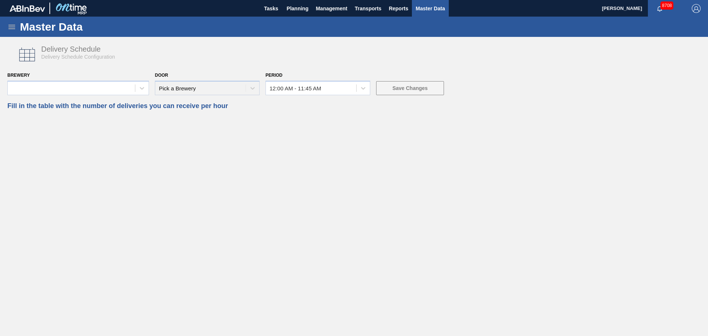
click at [101, 97] on div "Delivery Schedule Delivery Schedule Configuration Brewery Door Pick a Brewery P…" at bounding box center [353, 75] width 693 height 69
click at [105, 91] on div at bounding box center [71, 88] width 127 height 11
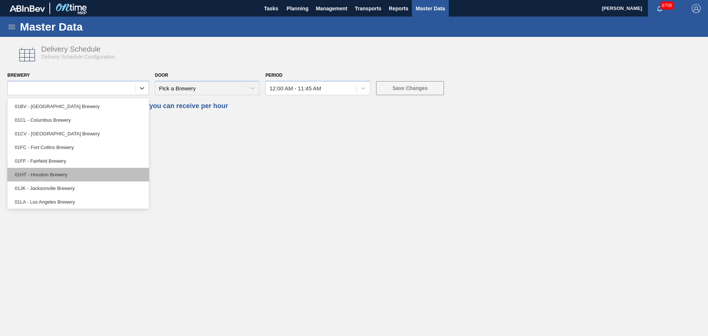
click at [60, 174] on div "01HT - Houston Brewery" at bounding box center [78, 175] width 142 height 14
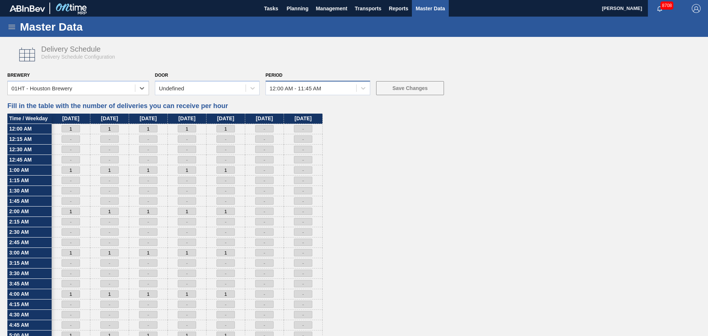
click at [353, 82] on div "12:00 AM - 11:45 AM" at bounding box center [318, 88] width 105 height 14
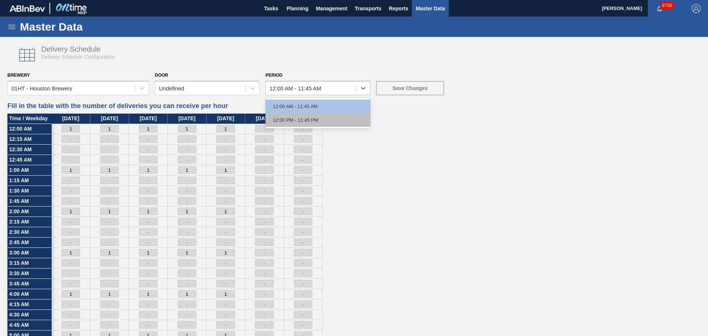
click at [333, 114] on div "12:00 PM - 11:45 PM" at bounding box center [318, 120] width 105 height 14
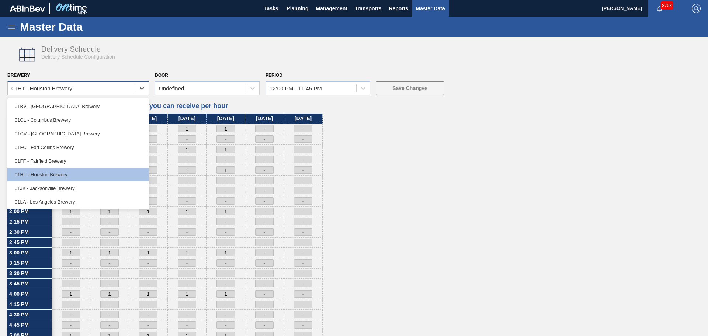
click at [134, 91] on div "01HT - Houston Brewery" at bounding box center [71, 88] width 127 height 11
click at [79, 169] on div "01HT - Houston Brewery" at bounding box center [78, 175] width 142 height 14
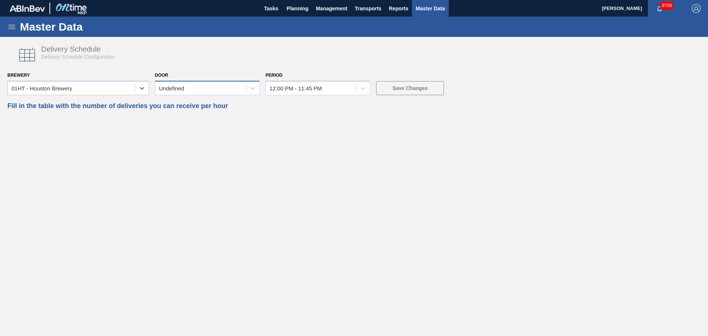
click at [228, 87] on div "Undefined" at bounding box center [200, 88] width 90 height 11
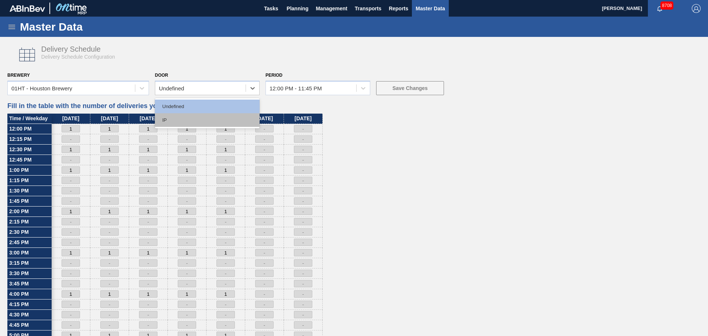
click at [219, 121] on div "IP" at bounding box center [207, 120] width 105 height 14
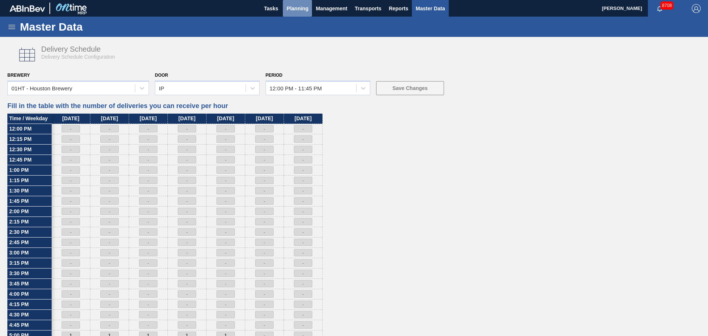
click at [307, 11] on span "Planning" at bounding box center [298, 8] width 22 height 9
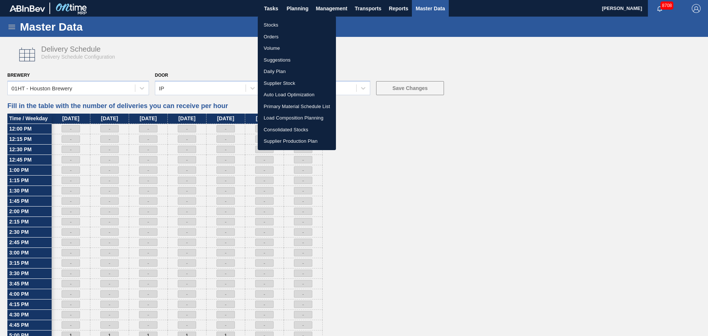
click at [287, 116] on li "Load Composition Planning" at bounding box center [297, 118] width 78 height 12
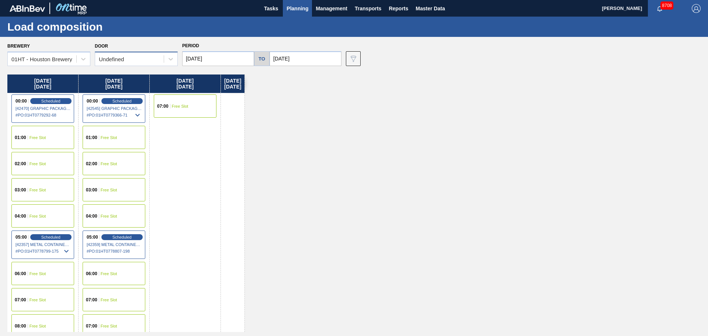
click at [124, 62] on div "Undefined" at bounding box center [129, 59] width 69 height 11
click at [122, 91] on div "IP" at bounding box center [136, 91] width 83 height 14
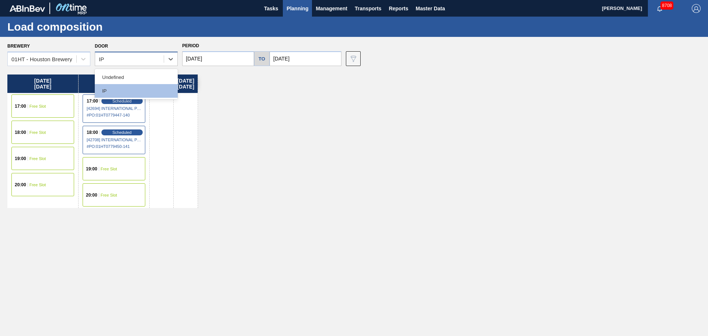
click at [149, 58] on div "IP" at bounding box center [129, 59] width 69 height 11
click at [129, 78] on div "Undefined" at bounding box center [136, 77] width 83 height 14
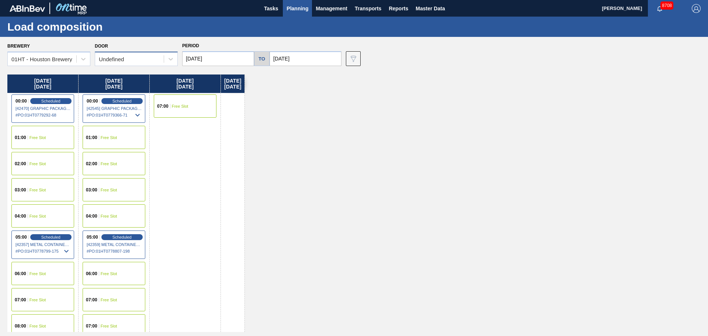
click at [160, 60] on div "Undefined" at bounding box center [129, 59] width 69 height 11
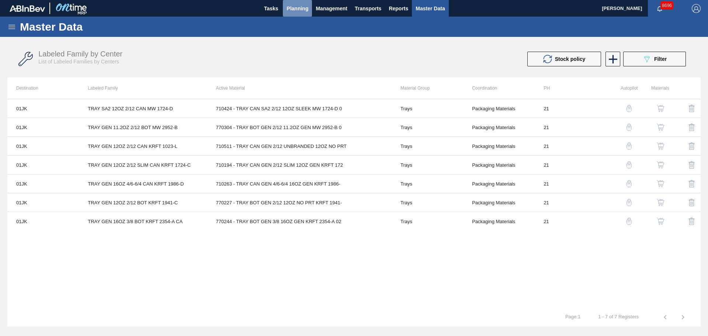
click at [288, 10] on span "Planning" at bounding box center [298, 8] width 22 height 9
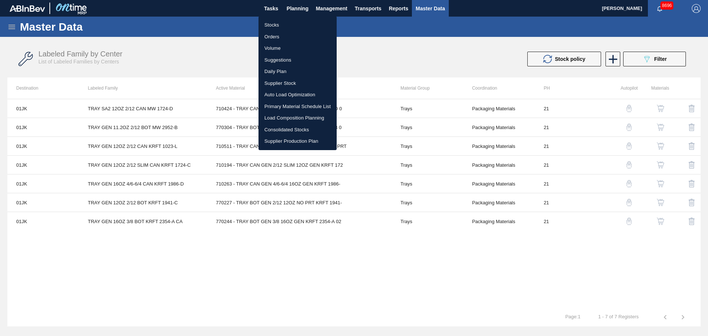
click at [296, 114] on li "Load Composition Planning" at bounding box center [298, 118] width 78 height 12
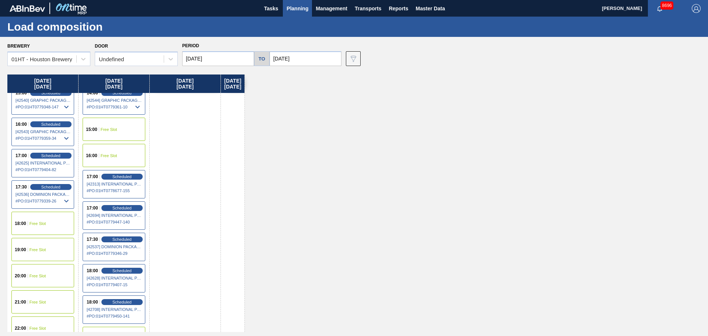
scroll to position [478, 0]
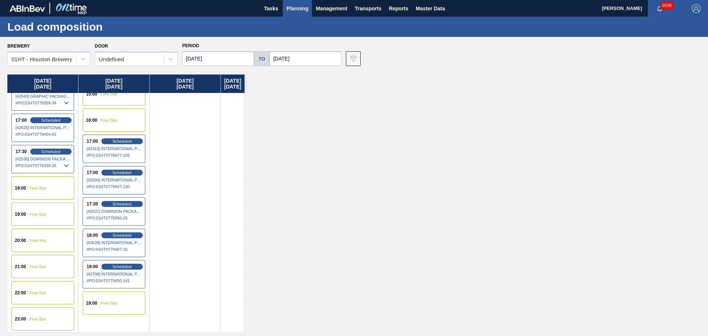
click at [121, 181] on span "[42694] INTERNATIONAL PAPER COMPANY - 0008319910" at bounding box center [114, 180] width 55 height 4
drag, startPoint x: 398, startPoint y: 245, endPoint x: 147, endPoint y: 285, distance: 253.7
click at [398, 245] on div "[DATE] 00:00 Scheduled [42470] GRAPHIC PACKAGING INTERNATIONA - 0008221069 # PO…" at bounding box center [355, 203] width 697 height 257
click at [121, 174] on span "Scheduled" at bounding box center [121, 172] width 21 height 5
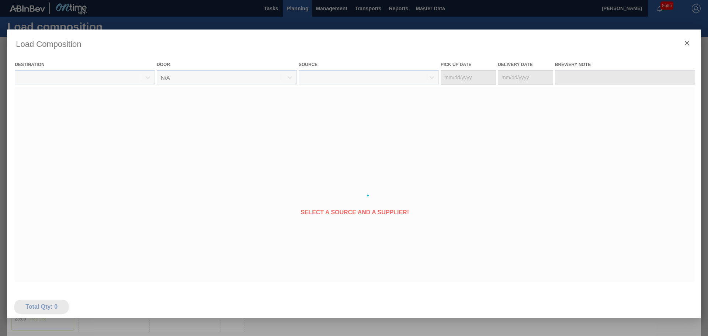
type Date "[DATE]"
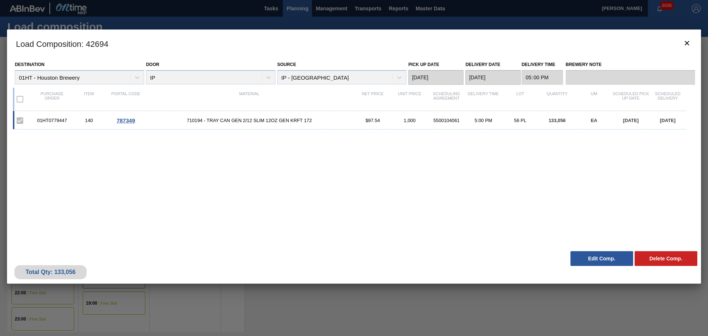
click at [128, 122] on span "787349" at bounding box center [126, 120] width 18 height 6
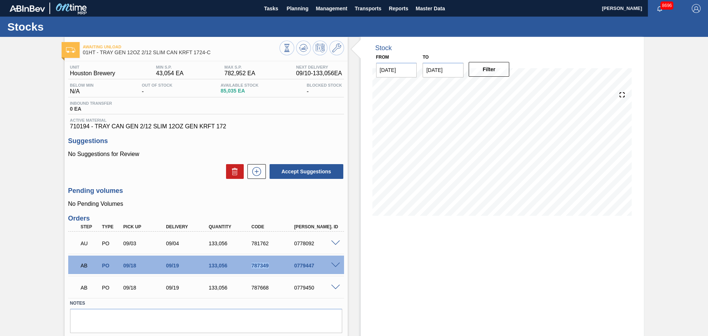
drag, startPoint x: 269, startPoint y: 266, endPoint x: 248, endPoint y: 266, distance: 20.7
click at [248, 266] on div "787349" at bounding box center [268, 266] width 43 height 6
copy div "787349"
